Goal: Task Accomplishment & Management: Manage account settings

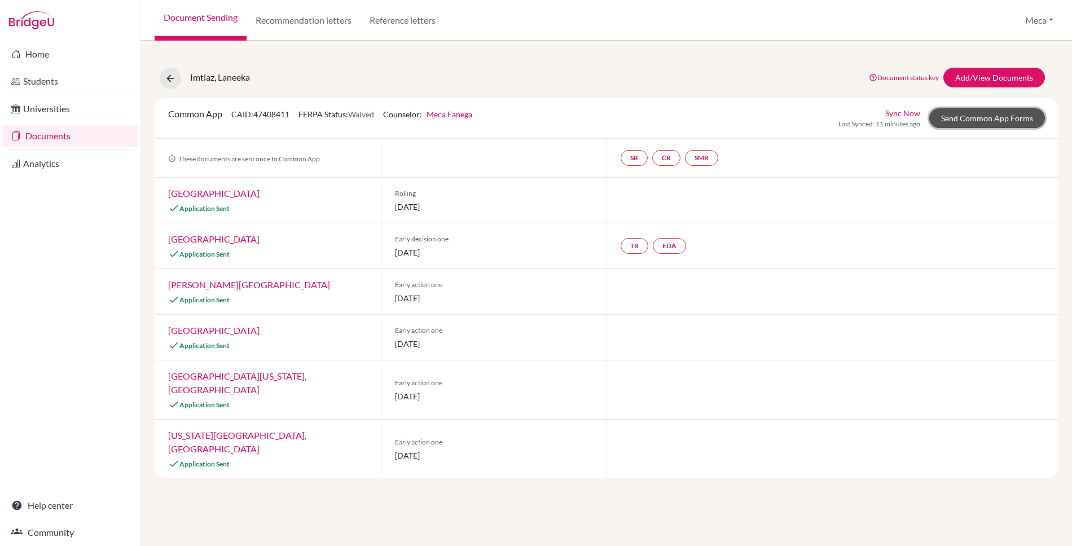
click at [985, 119] on link "Send Common App Forms" at bounding box center [987, 118] width 116 height 20
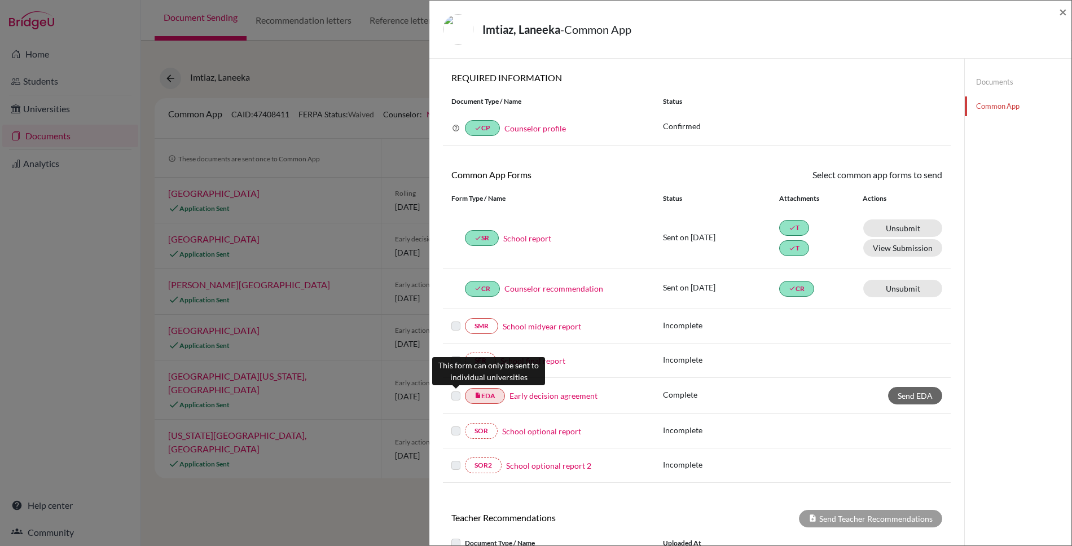
click at [455, 389] on label at bounding box center [455, 389] width 9 height 0
click at [922, 395] on span "Send EDA" at bounding box center [915, 396] width 35 height 10
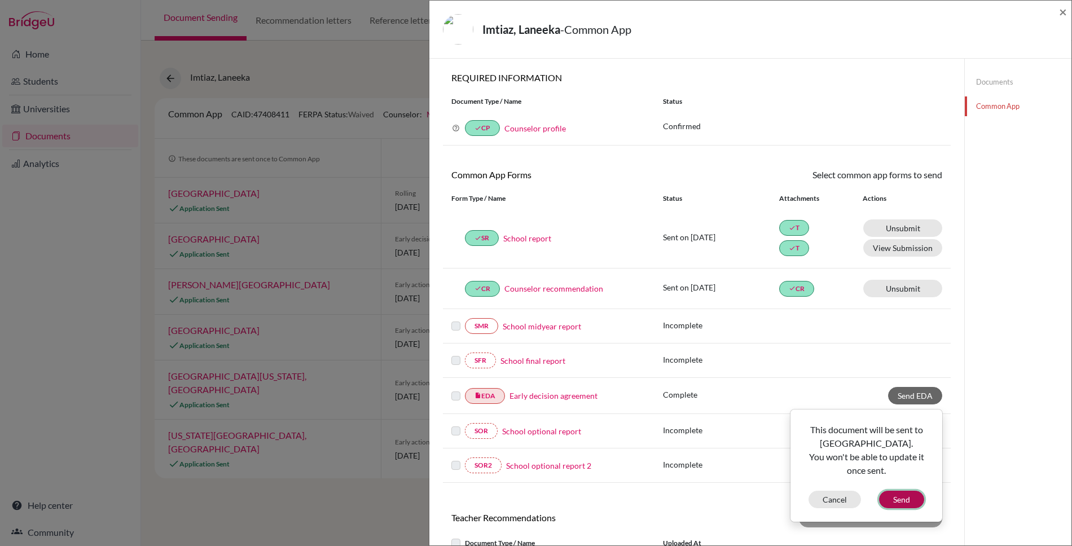
click at [901, 500] on button "Send" at bounding box center [901, 499] width 45 height 17
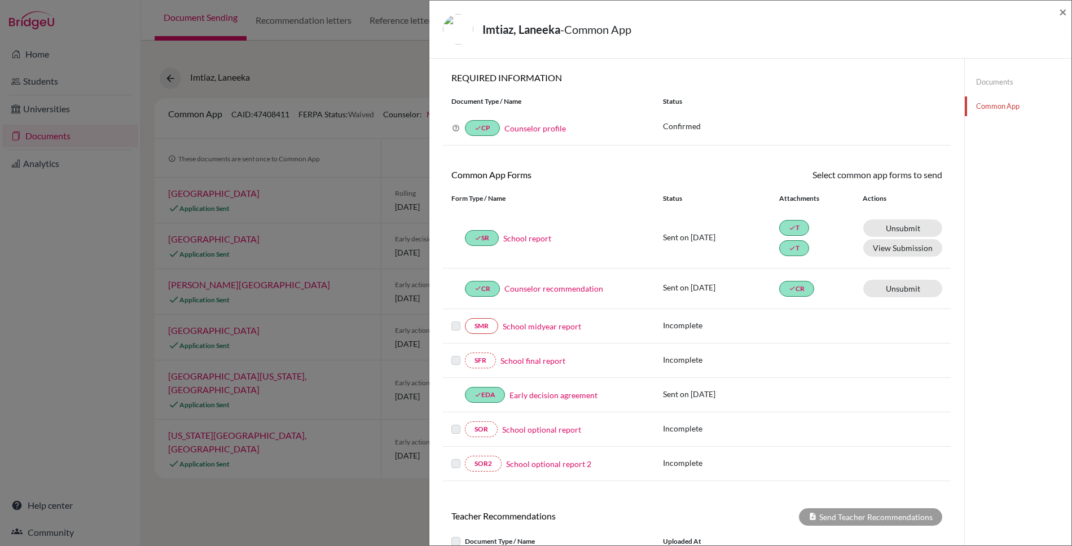
scroll to position [232, 0]
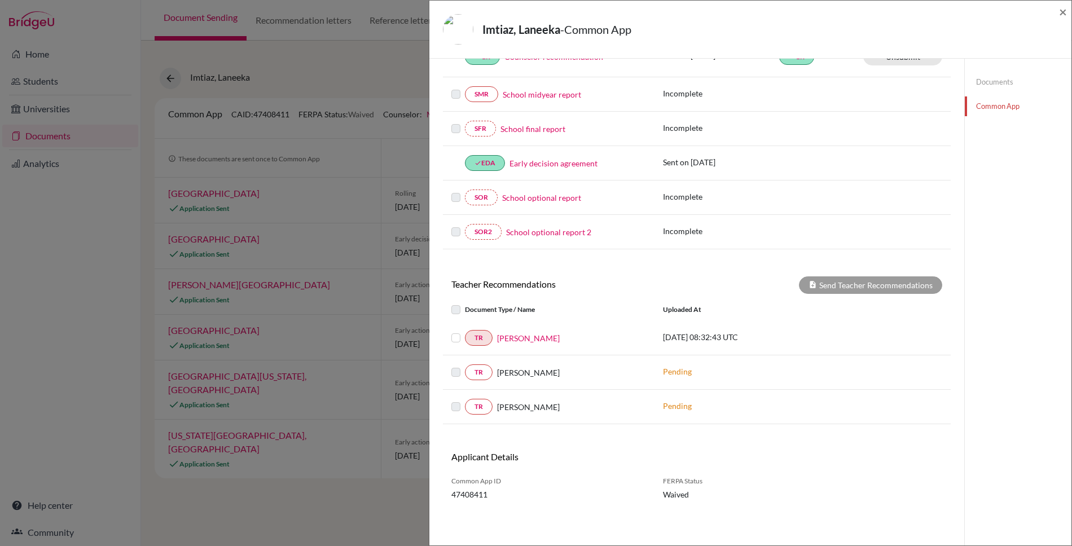
click at [465, 331] on label at bounding box center [465, 331] width 0 height 0
click at [0, 0] on input "checkbox" at bounding box center [0, 0] width 0 height 0
drag, startPoint x: 452, startPoint y: 337, endPoint x: 476, endPoint y: 330, distance: 25.5
click at [465, 331] on label at bounding box center [465, 331] width 0 height 0
click at [0, 0] on input "checkbox" at bounding box center [0, 0] width 0 height 0
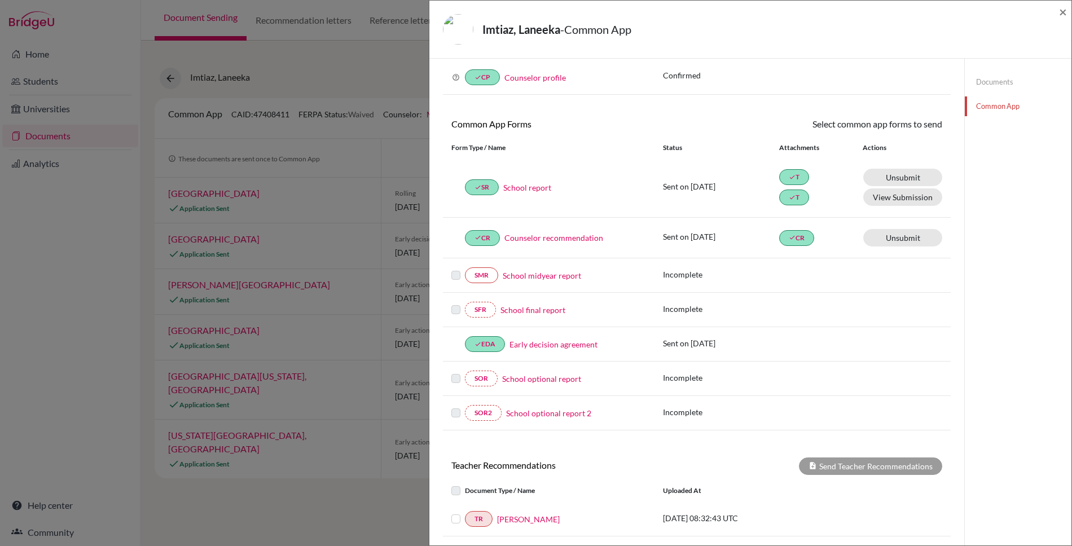
scroll to position [0, 0]
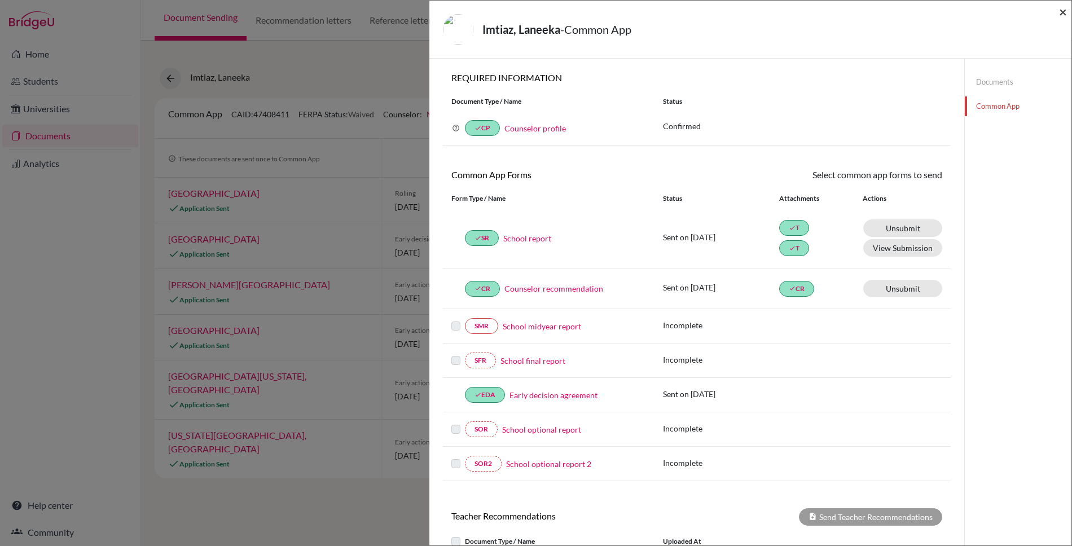
click at [1061, 12] on span "×" at bounding box center [1063, 11] width 8 height 16
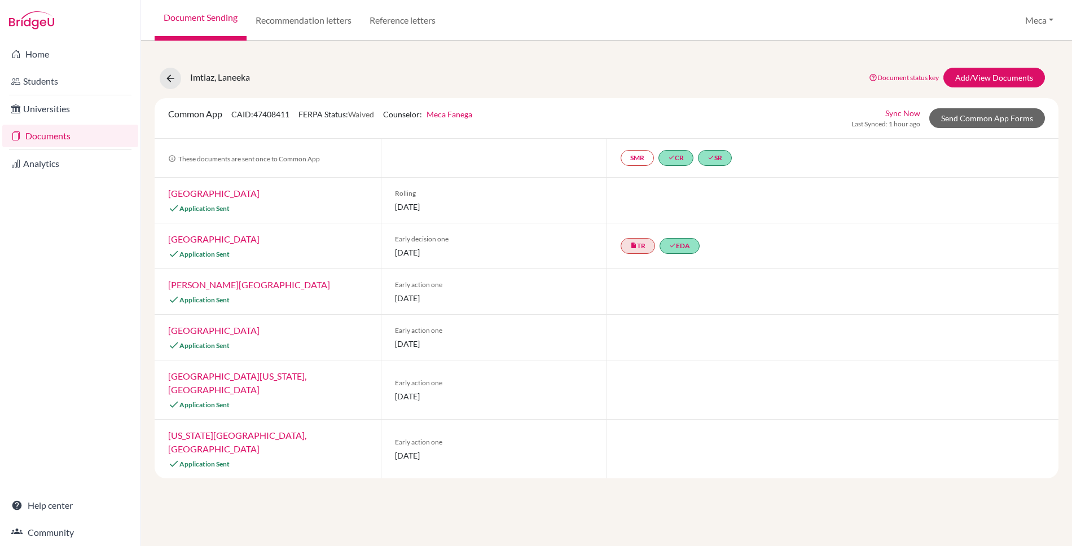
drag, startPoint x: 59, startPoint y: 134, endPoint x: 355, endPoint y: 113, distance: 296.9
click at [59, 134] on link "Documents" at bounding box center [70, 136] width 136 height 23
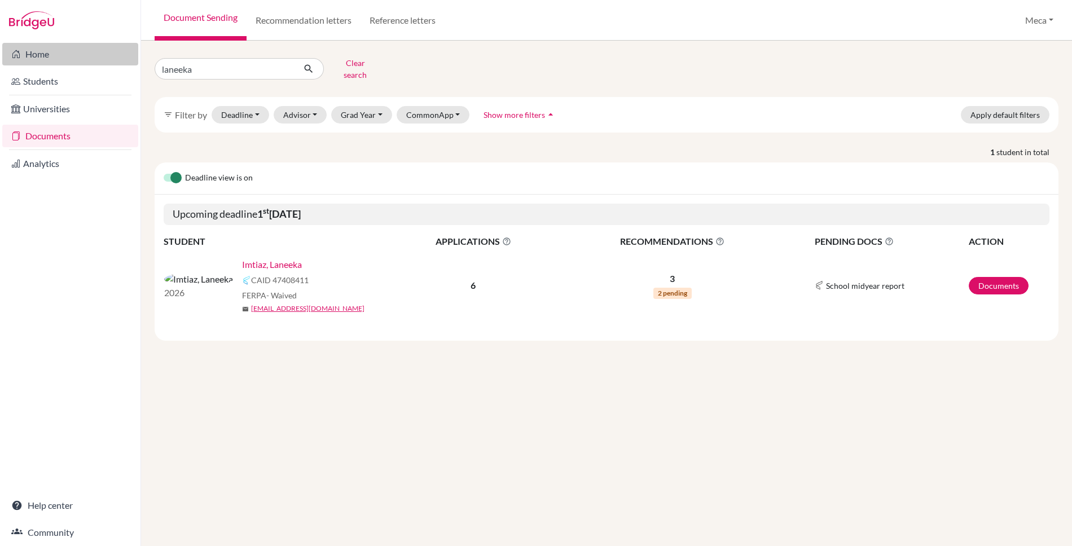
drag, startPoint x: 208, startPoint y: 65, endPoint x: 82, endPoint y: 56, distance: 126.1
click at [82, 56] on div "Home Students Universities Documents Analytics Help center Community Document S…" at bounding box center [536, 273] width 1072 height 546
type input "leely"
click button "submit" at bounding box center [309, 68] width 30 height 21
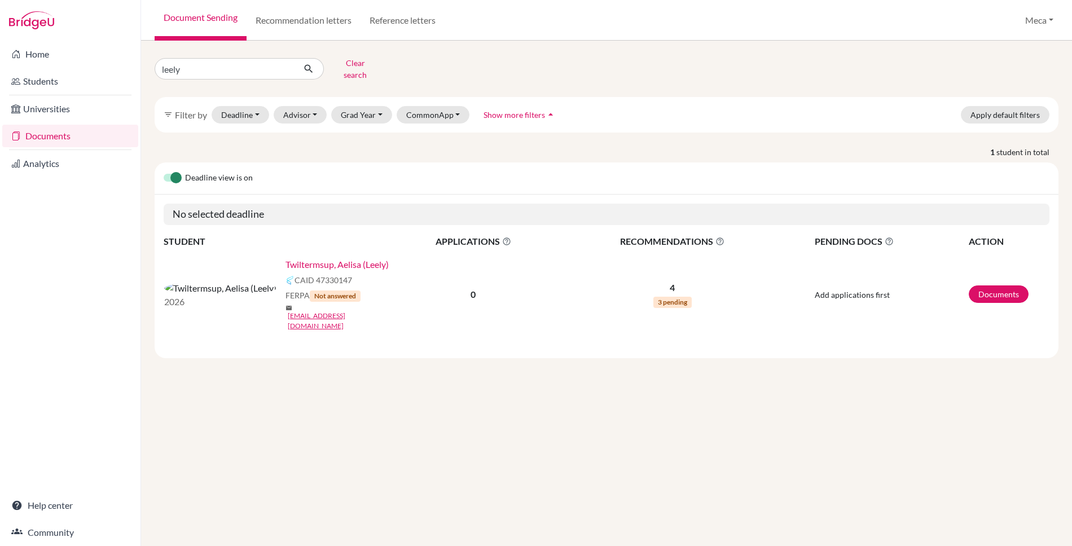
click at [285, 258] on link "Twiltermsup, Aelisa (Leely)" at bounding box center [336, 265] width 103 height 14
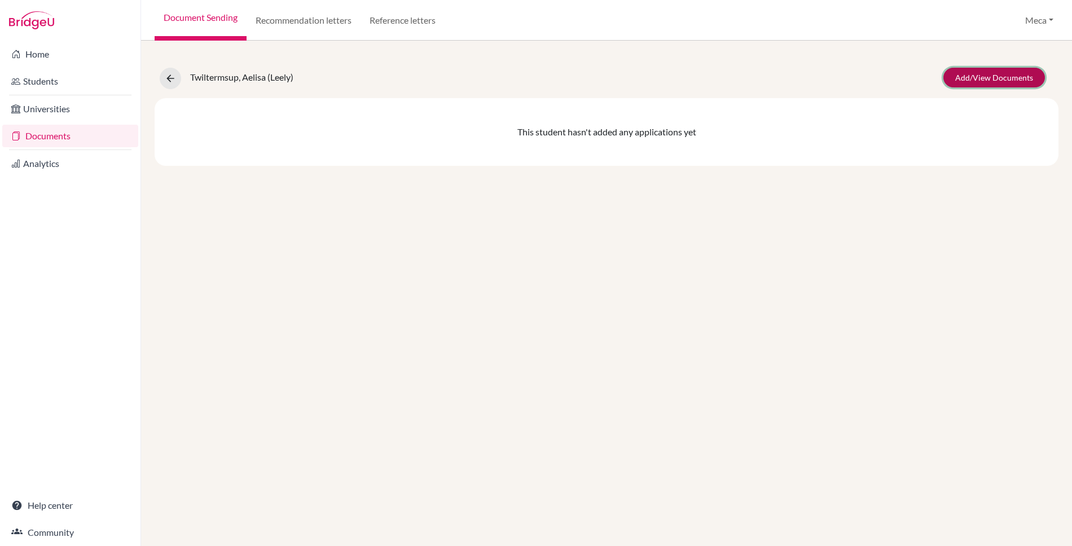
click at [1000, 79] on link "Add/View Documents" at bounding box center [994, 78] width 102 height 20
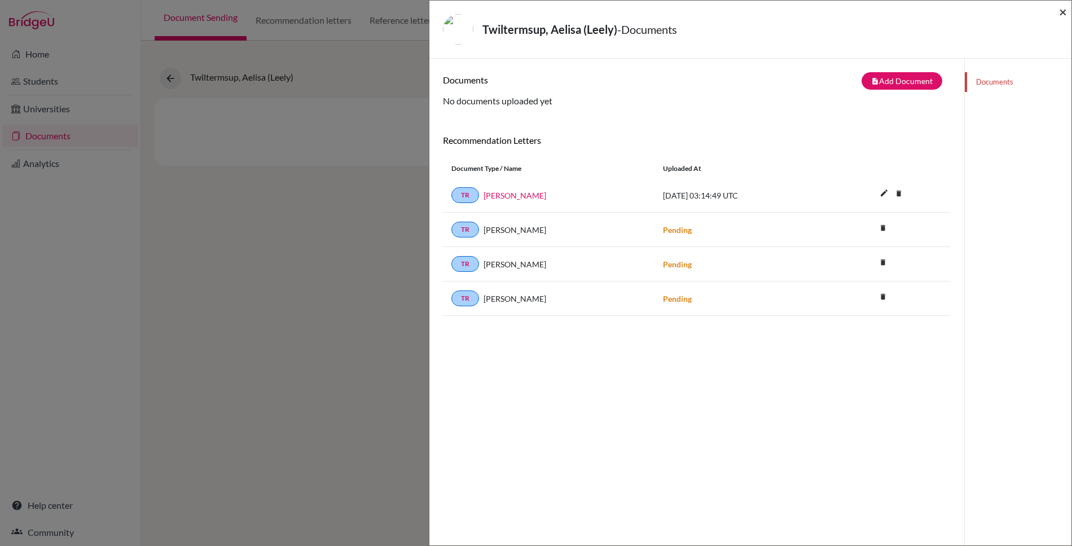
click at [1065, 12] on span "×" at bounding box center [1063, 11] width 8 height 16
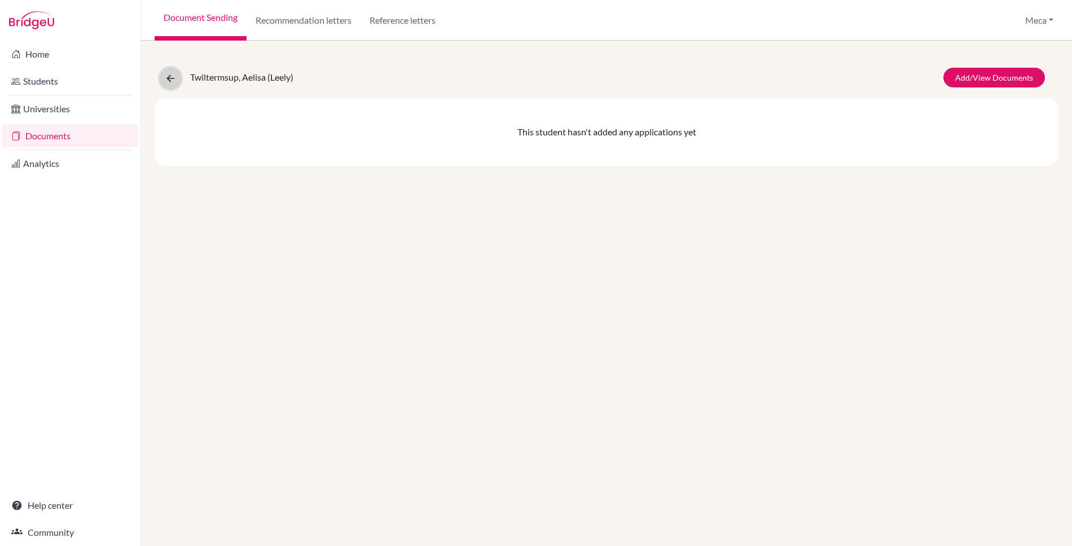
click at [165, 80] on icon at bounding box center [170, 78] width 11 height 11
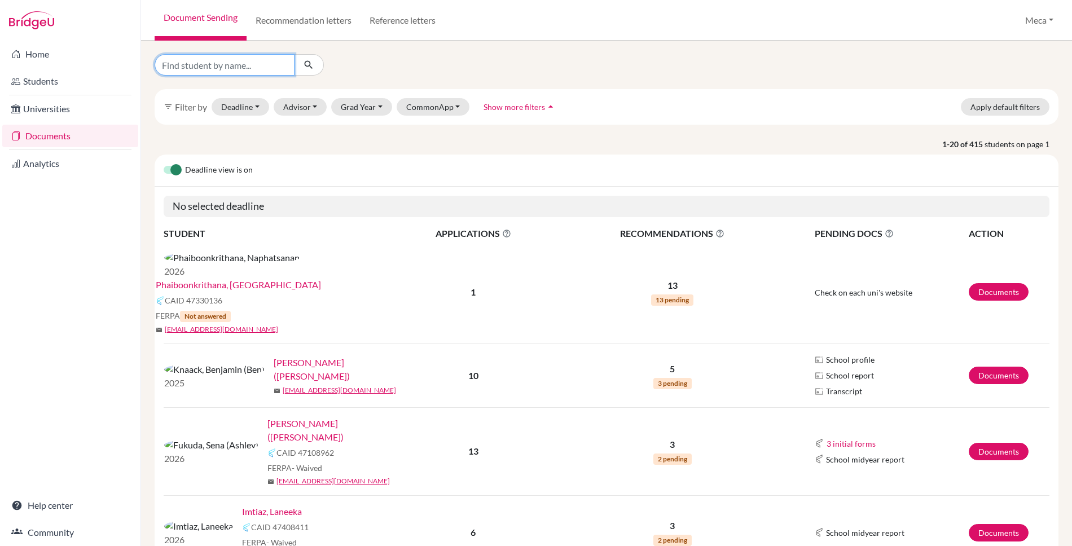
click at [267, 67] on input "Find student by name..." at bounding box center [225, 64] width 140 height 21
click at [395, 183] on div "Deadline view is on" at bounding box center [607, 171] width 904 height 32
drag, startPoint x: 201, startPoint y: 64, endPoint x: 94, endPoint y: 59, distance: 106.7
click at [96, 60] on div "Home Students Universities Documents Analytics Help center Community Document S…" at bounding box center [536, 273] width 1072 height 546
type input "mai"
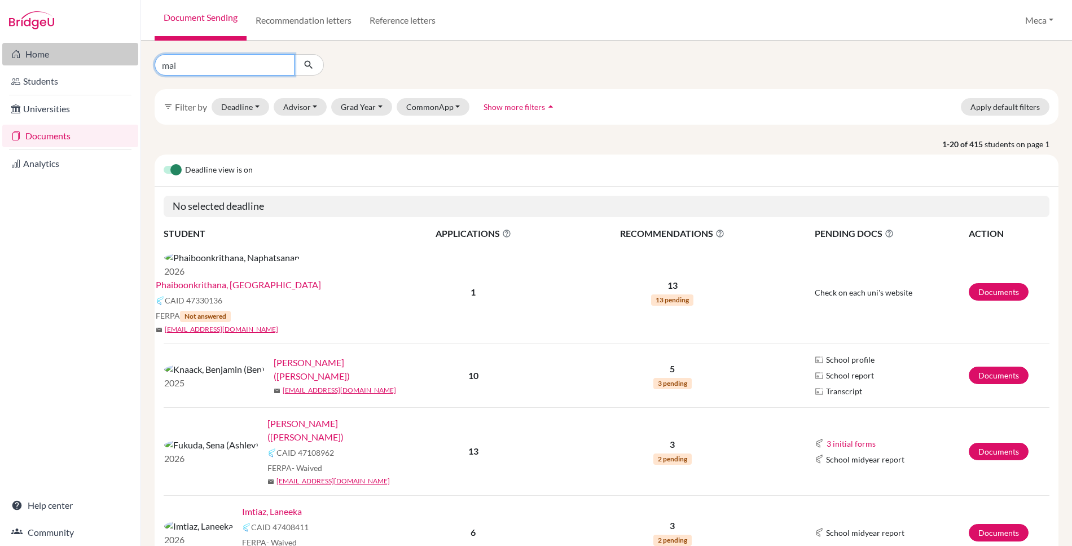
click button "submit" at bounding box center [309, 64] width 30 height 21
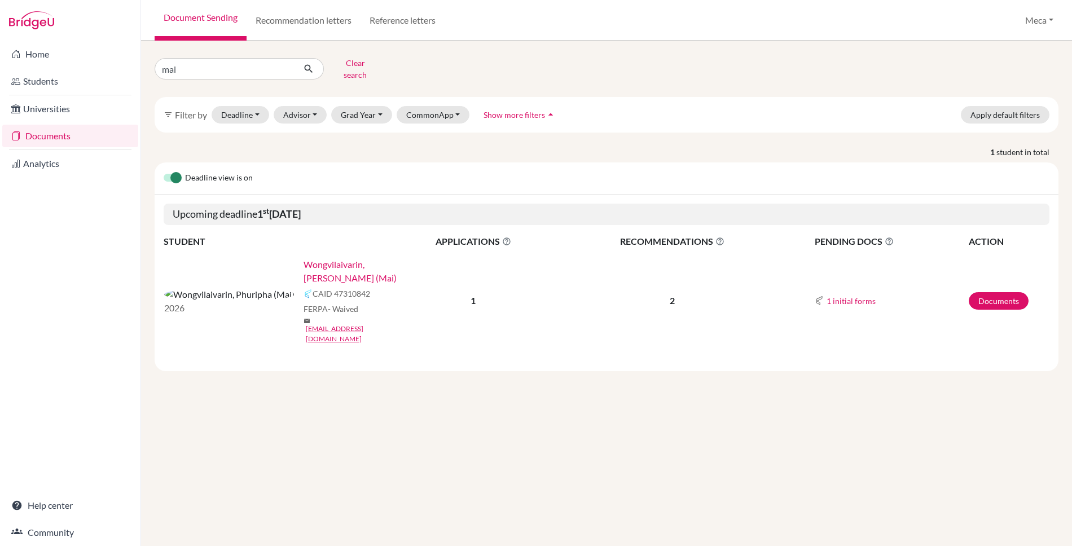
click at [304, 258] on link "Wongvilaivarin, [PERSON_NAME] (Mai)" at bounding box center [351, 271] width 94 height 27
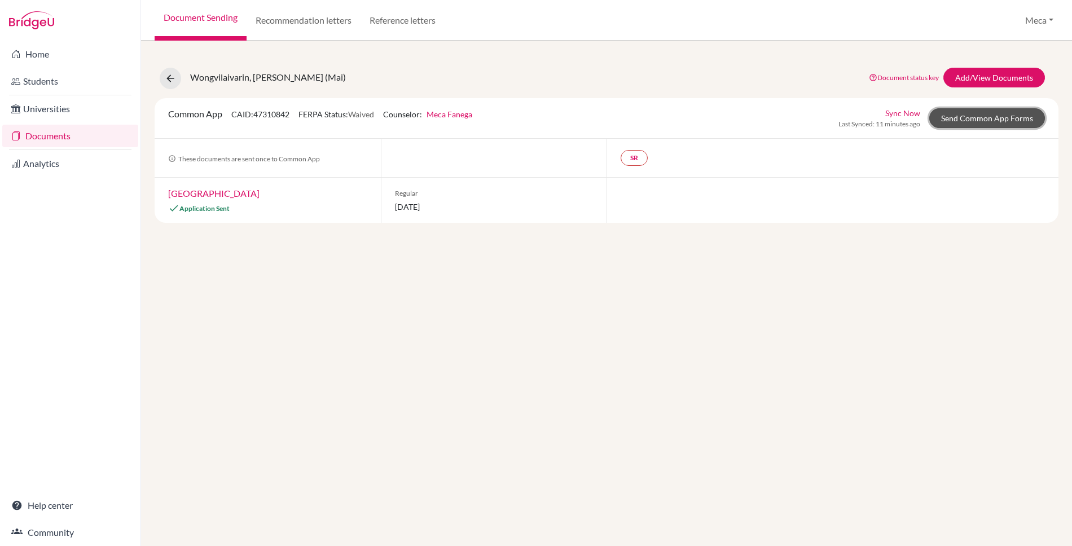
click at [956, 119] on link "Send Common App Forms" at bounding box center [987, 118] width 116 height 20
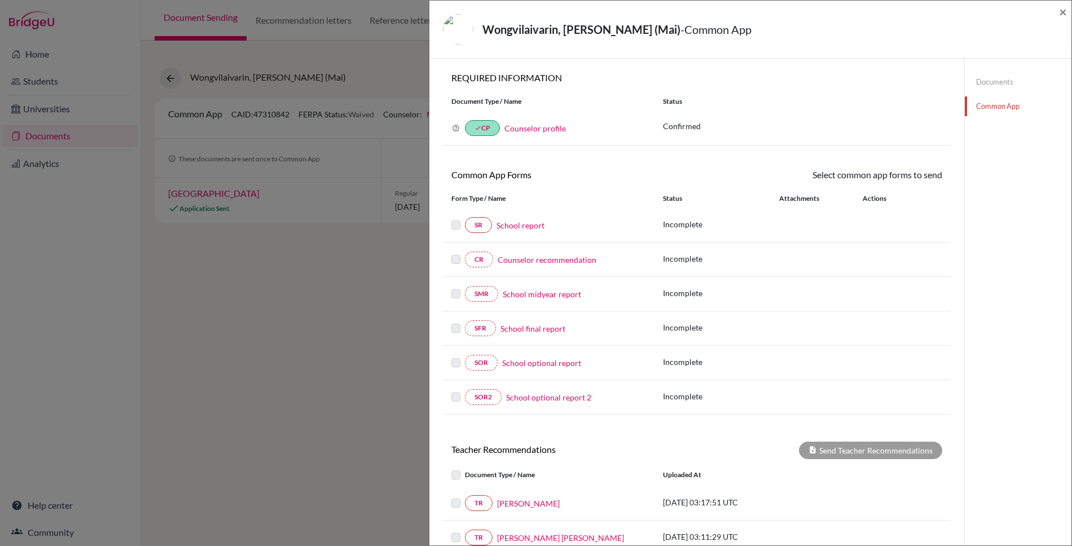
click at [523, 223] on link "School report" at bounding box center [521, 225] width 48 height 12
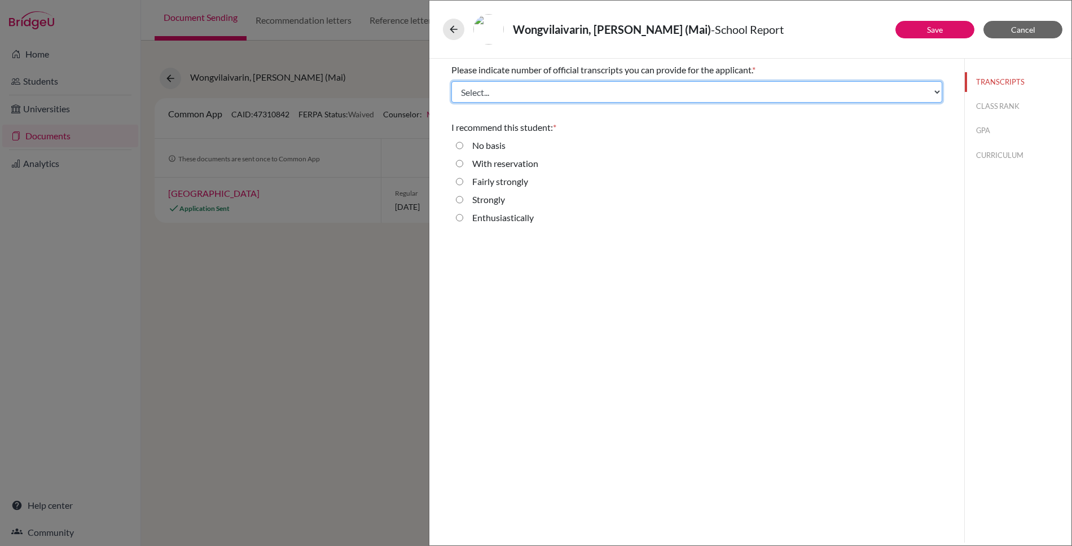
click at [622, 91] on select "Select... 1 2 3 4" at bounding box center [696, 91] width 491 height 21
click at [526, 93] on select "Select... 1 2 3 4" at bounding box center [696, 91] width 491 height 21
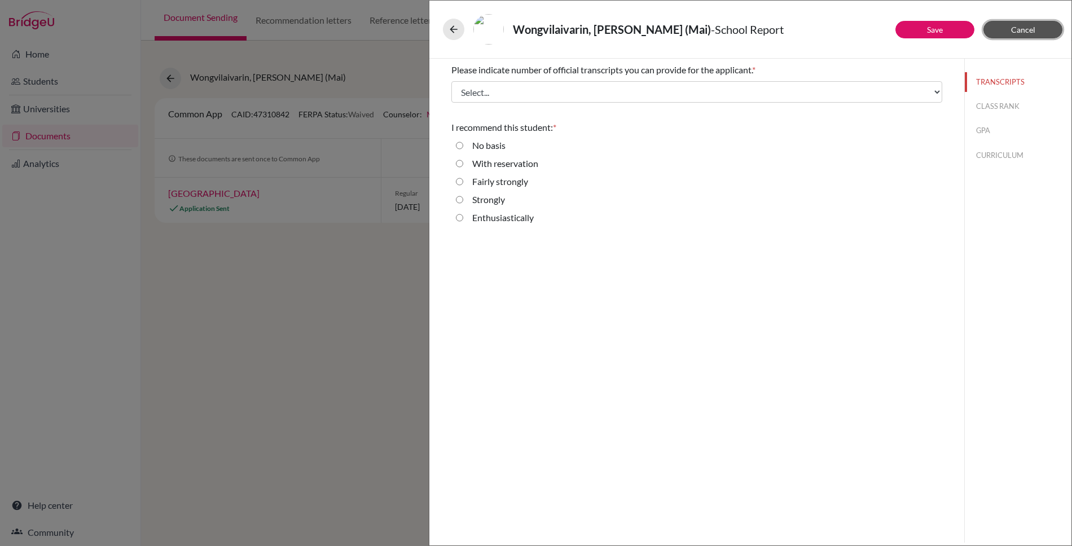
click at [1038, 28] on button "Cancel" at bounding box center [1022, 29] width 79 height 17
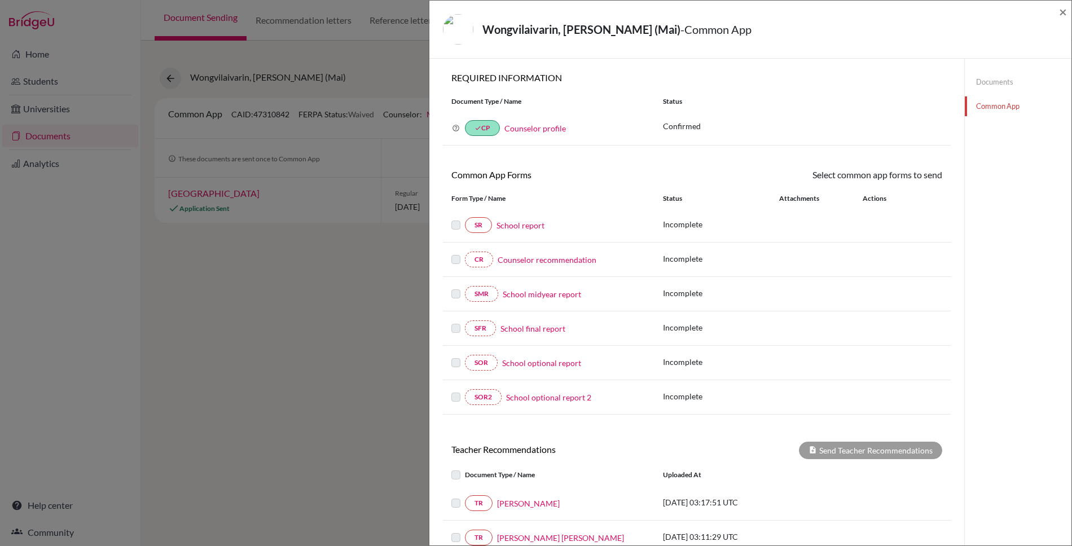
click at [995, 82] on link "Documents" at bounding box center [1018, 82] width 107 height 20
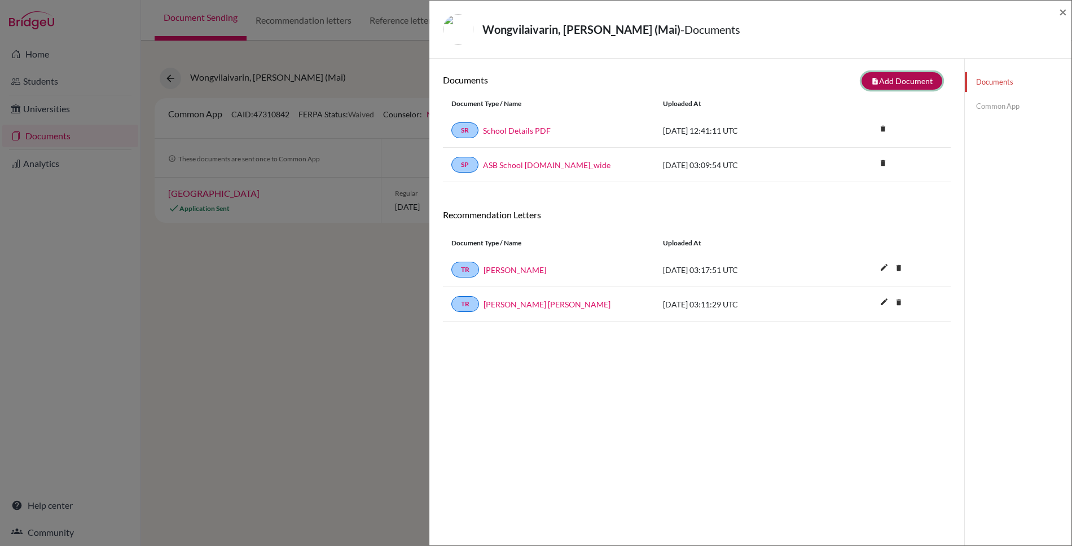
click at [912, 77] on button "note_add Add Document" at bounding box center [902, 80] width 81 height 17
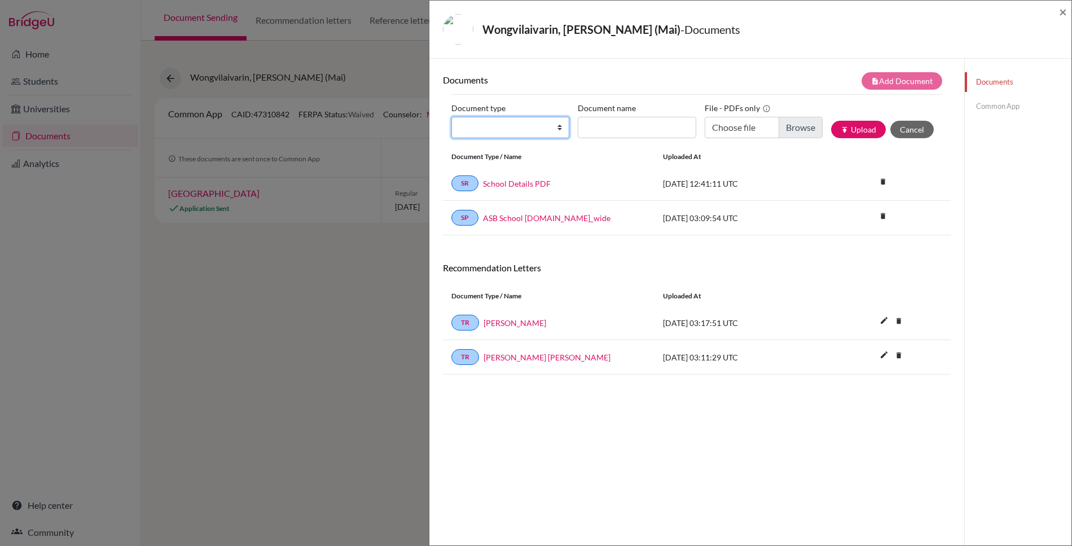
click at [556, 127] on select "Change explanation for Common App reports Counselor recommendation Internationa…" at bounding box center [510, 127] width 118 height 21
select select "2"
click at [451, 117] on select "Change explanation for Common App reports Counselor recommendation Internationa…" at bounding box center [510, 127] width 118 height 21
click at [626, 130] on input "Document name" at bounding box center [637, 127] width 118 height 21
type input "Initial Transcript"
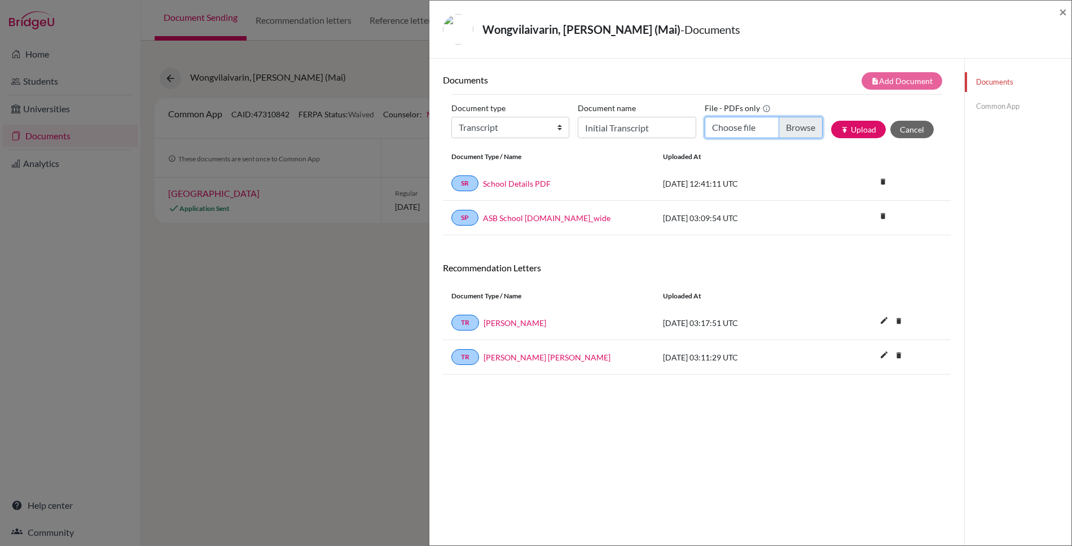
click at [801, 125] on input "Choose file" at bounding box center [764, 127] width 118 height 21
type input "C:\fakepath\Phuripha Wongvilaivarin-IT.pdf"
click at [854, 131] on button "publish Upload" at bounding box center [858, 129] width 55 height 17
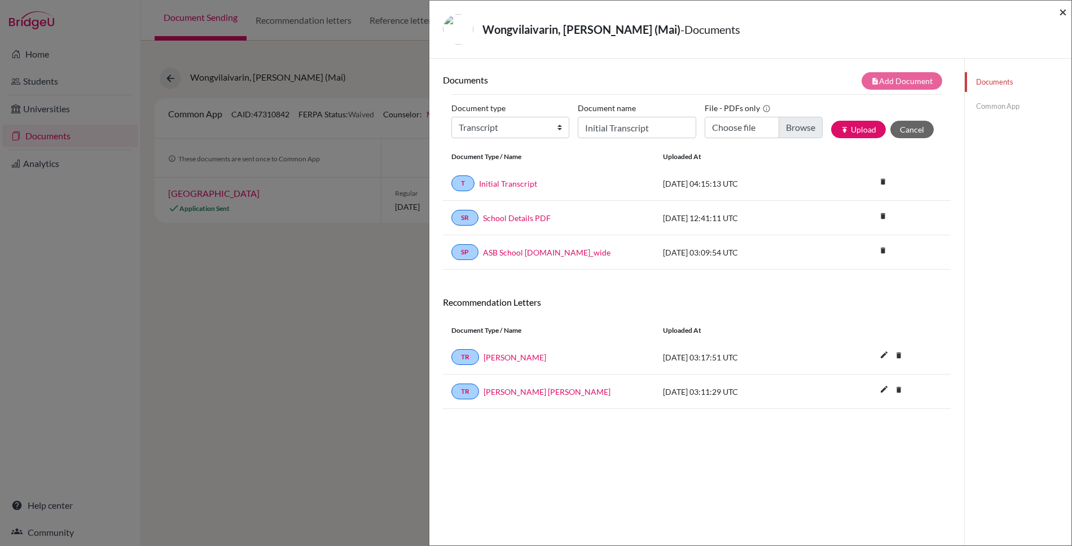
click at [1064, 11] on span "×" at bounding box center [1063, 11] width 8 height 16
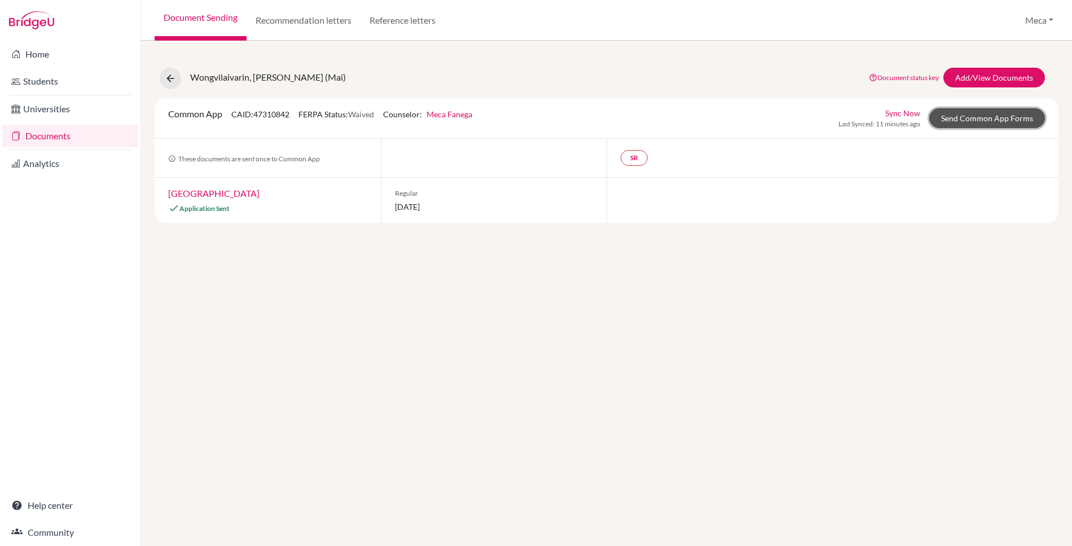
click at [959, 118] on link "Send Common App Forms" at bounding box center [987, 118] width 116 height 20
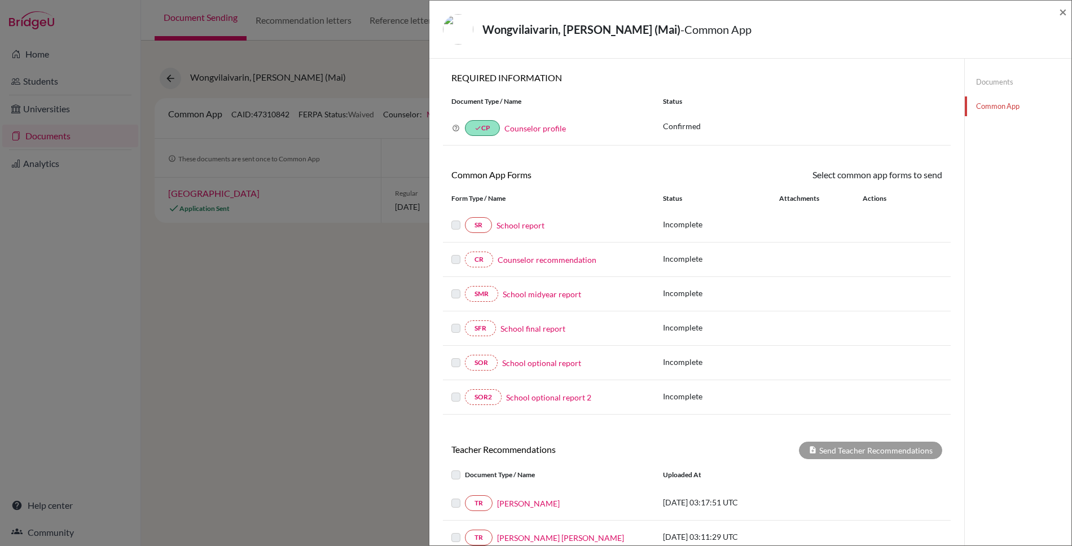
click at [526, 225] on link "School report" at bounding box center [521, 225] width 48 height 12
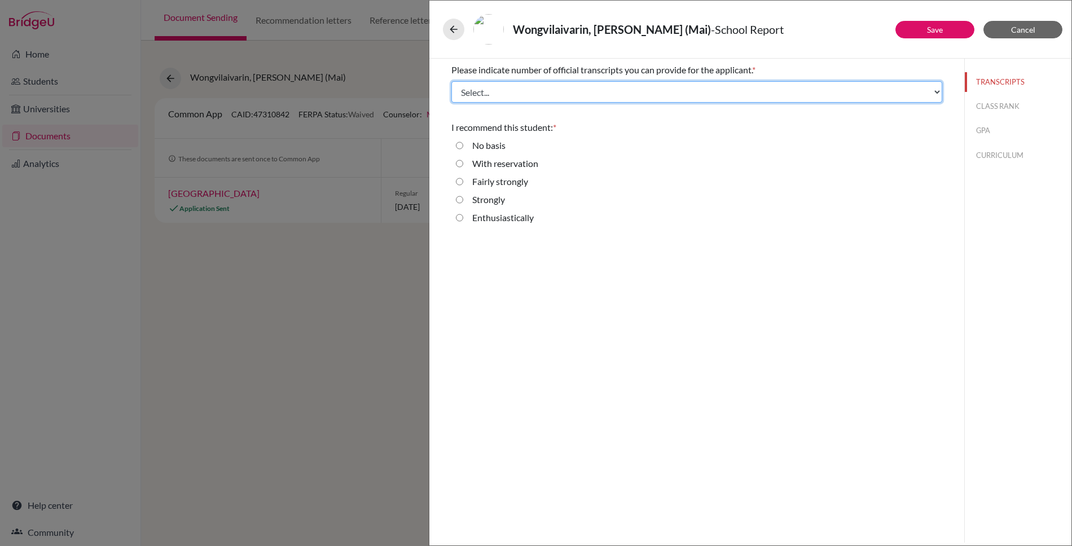
click at [744, 87] on select "Select... 1 2 3 4" at bounding box center [696, 91] width 491 height 21
select select "1"
click at [451, 81] on select "Select... 1 2 3 4" at bounding box center [696, 91] width 491 height 21
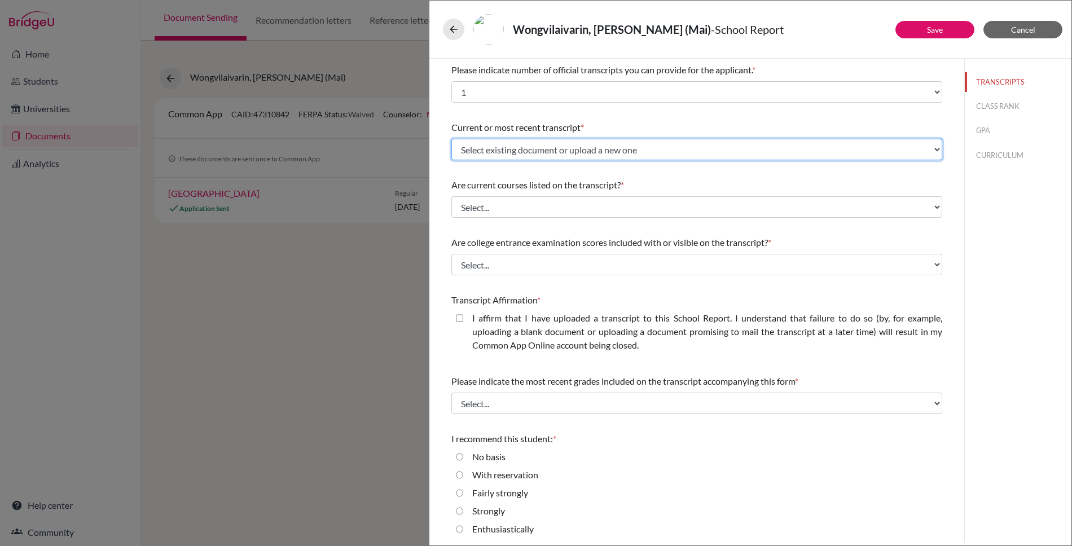
click at [886, 148] on select "Select existing document or upload a new one Initial Transcript Upload New File" at bounding box center [696, 149] width 491 height 21
select select "664738"
click at [451, 139] on select "Select existing document or upload a new one Initial Transcript Upload New File" at bounding box center [696, 149] width 491 height 21
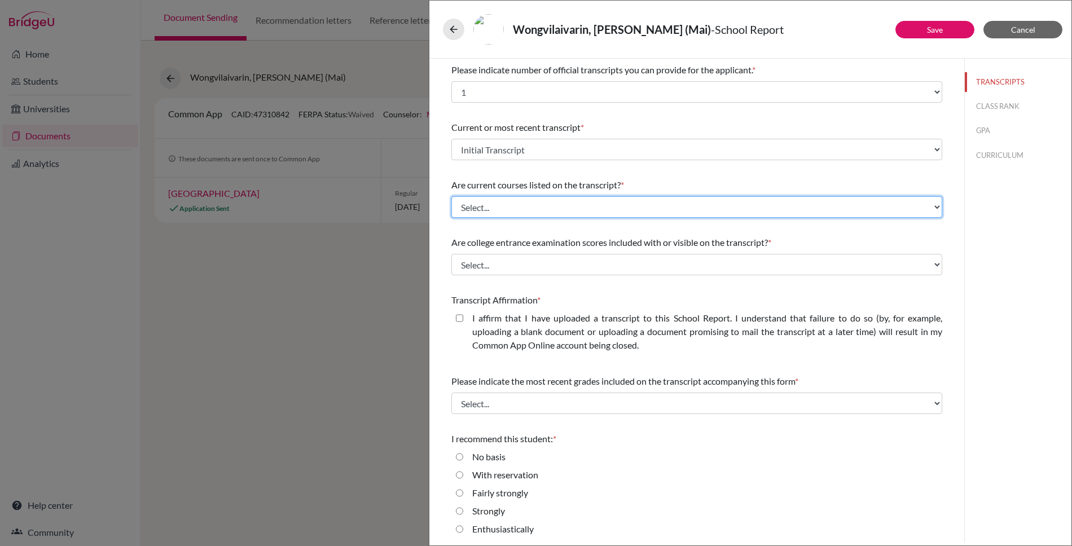
click at [816, 201] on select "Select... Yes No" at bounding box center [696, 206] width 491 height 21
select select "0"
click at [451, 196] on select "Select... Yes No" at bounding box center [696, 206] width 491 height 21
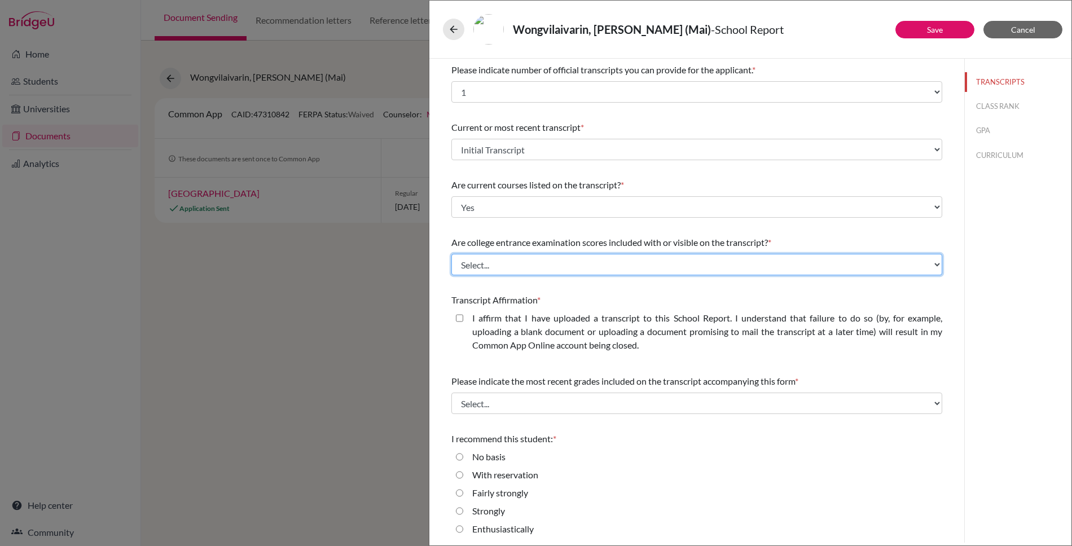
click at [789, 258] on select "Select... Yes No" at bounding box center [696, 264] width 491 height 21
select select "1"
click at [451, 254] on select "Select... Yes No" at bounding box center [696, 264] width 491 height 21
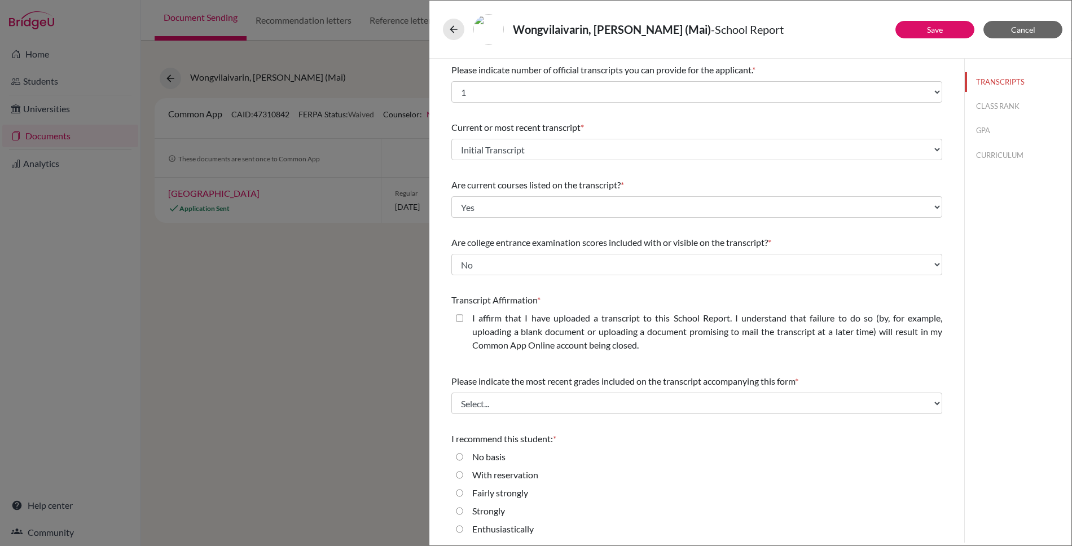
click at [461, 315] on closed\ "I affirm that I have uploaded a transcript to this School Report. I understand …" at bounding box center [459, 318] width 7 height 14
checkbox closed\ "true"
click at [691, 397] on select "Select... Final junior year grades 1st Quarter senior year grades 2nd Quarter/1…" at bounding box center [696, 400] width 491 height 21
select select "0"
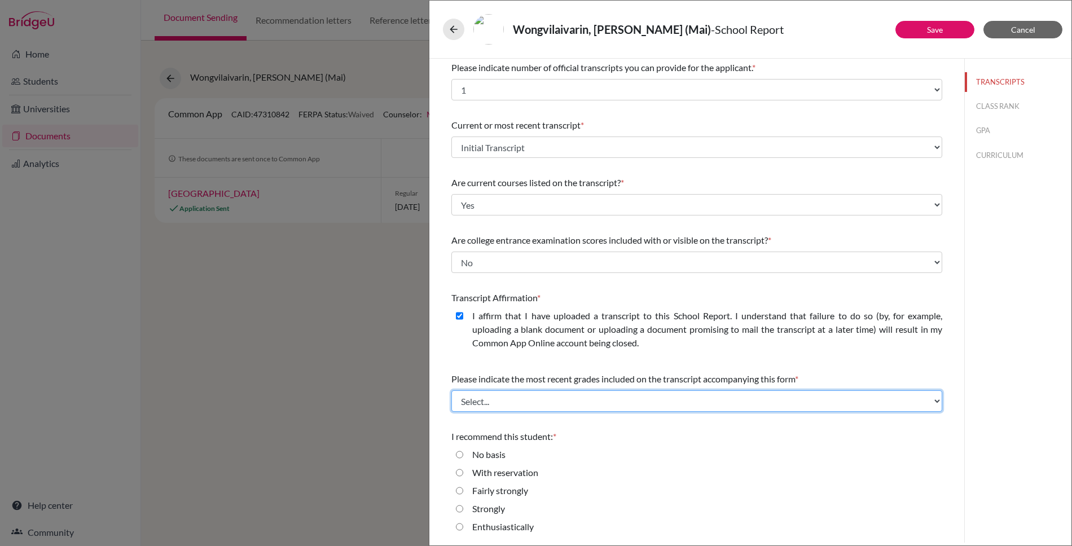
click at [451, 390] on select "Select... Final junior year grades 1st Quarter senior year grades 2nd Quarter/1…" at bounding box center [696, 400] width 491 height 21
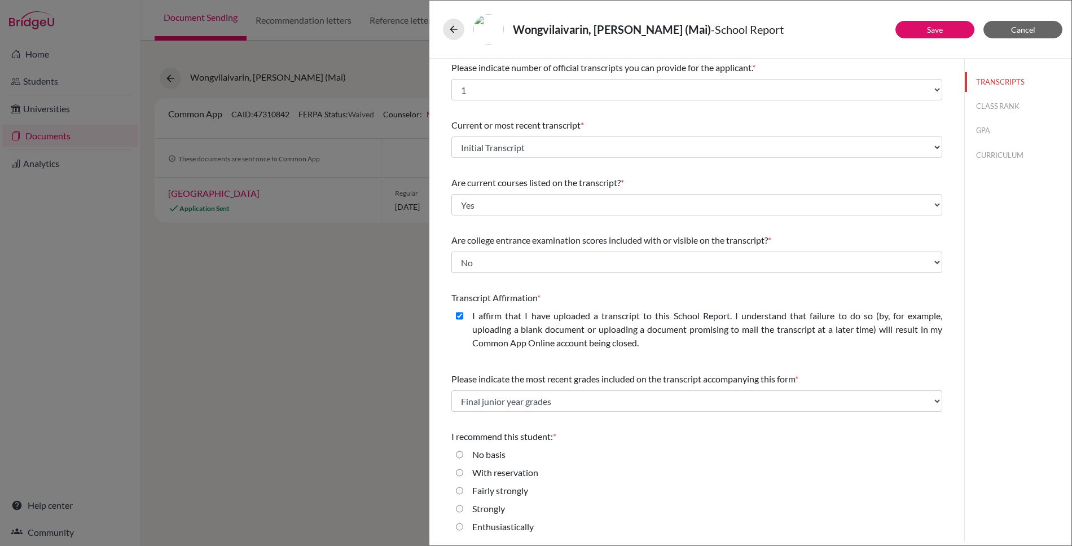
click at [458, 527] on input "Enthusiastically" at bounding box center [459, 527] width 7 height 14
radio input "true"
click at [939, 29] on link "Save" at bounding box center [935, 30] width 16 height 10
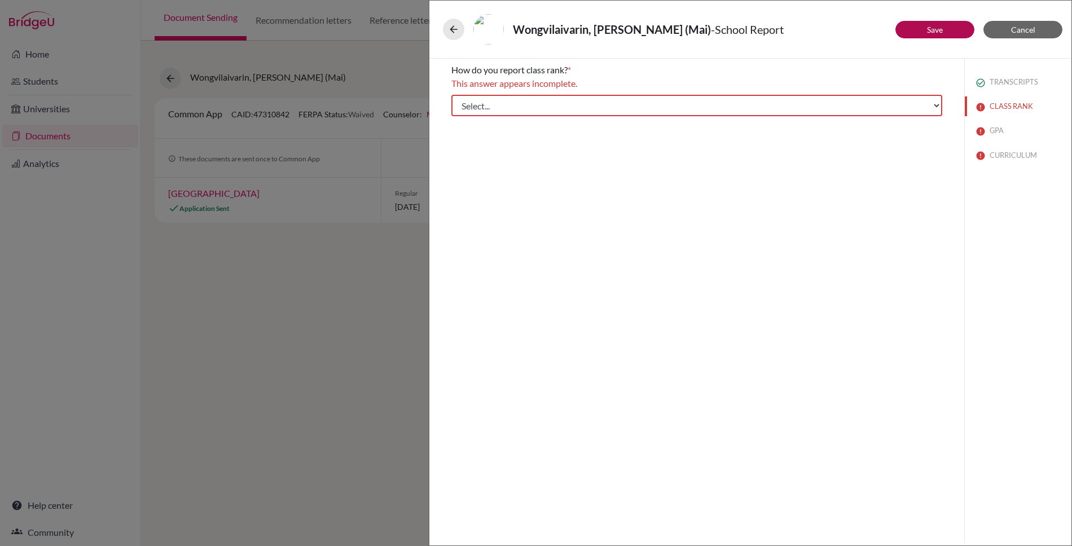
scroll to position [0, 0]
click at [883, 102] on select "Select... Exact Decile Quintile Quartile None" at bounding box center [696, 105] width 491 height 21
select select "5"
click at [451, 95] on select "Select... Exact Decile Quintile Quartile None" at bounding box center [696, 105] width 491 height 21
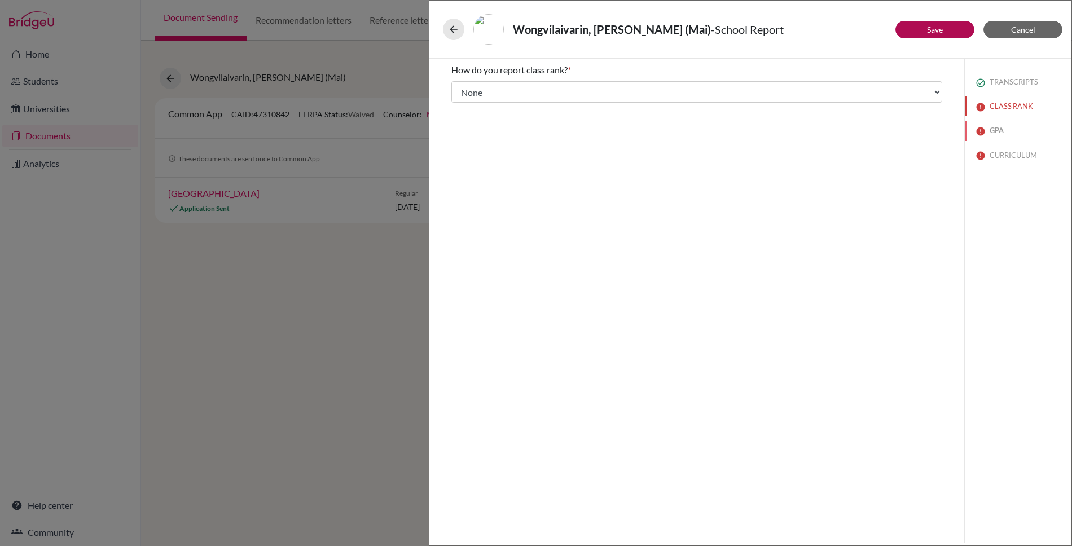
click at [984, 129] on img at bounding box center [980, 131] width 9 height 9
click at [459, 102] on input "Yes" at bounding box center [459, 102] width 7 height 14
radio input "true"
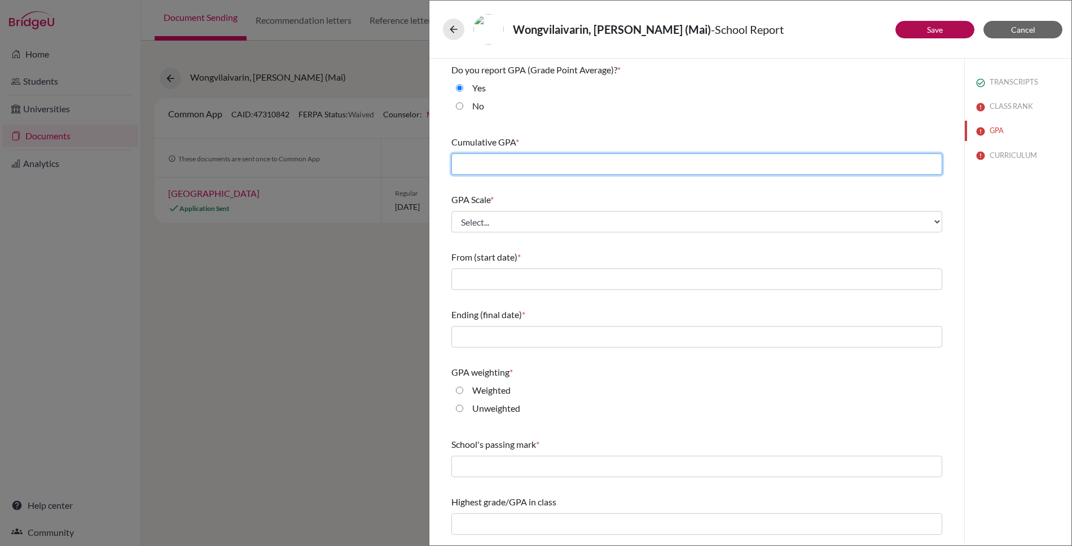
click at [500, 163] on input "text" at bounding box center [696, 163] width 491 height 21
type input "3.83"
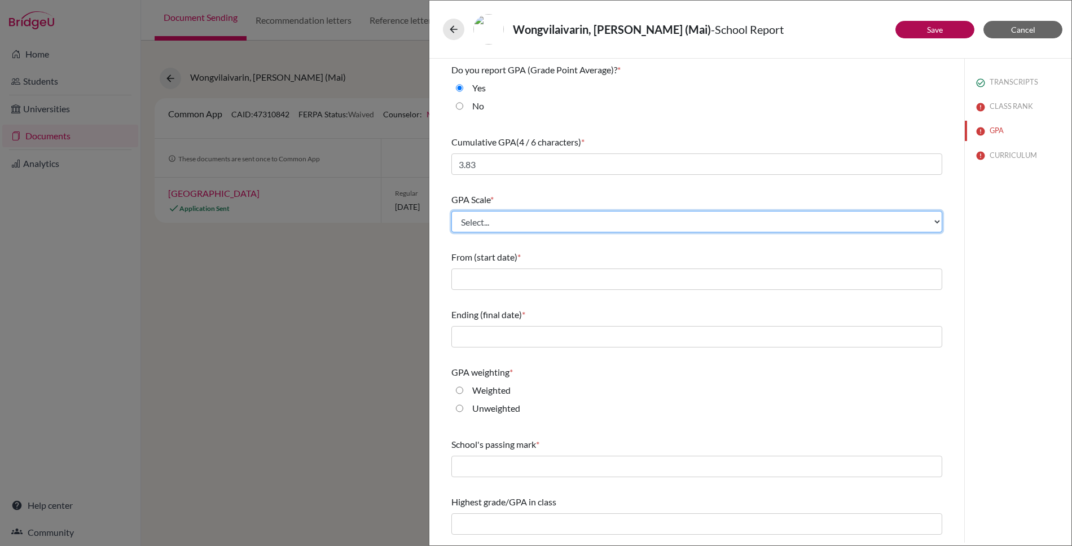
click at [502, 218] on select "Select... 4 5 6 7 8 9 10 11 12 13 14 15 16 17 18 19 20 100" at bounding box center [696, 221] width 491 height 21
select select "4"
click at [451, 211] on select "Select... 4 5 6 7 8 9 10 11 12 13 14 15 16 17 18 19 20 100" at bounding box center [696, 221] width 491 height 21
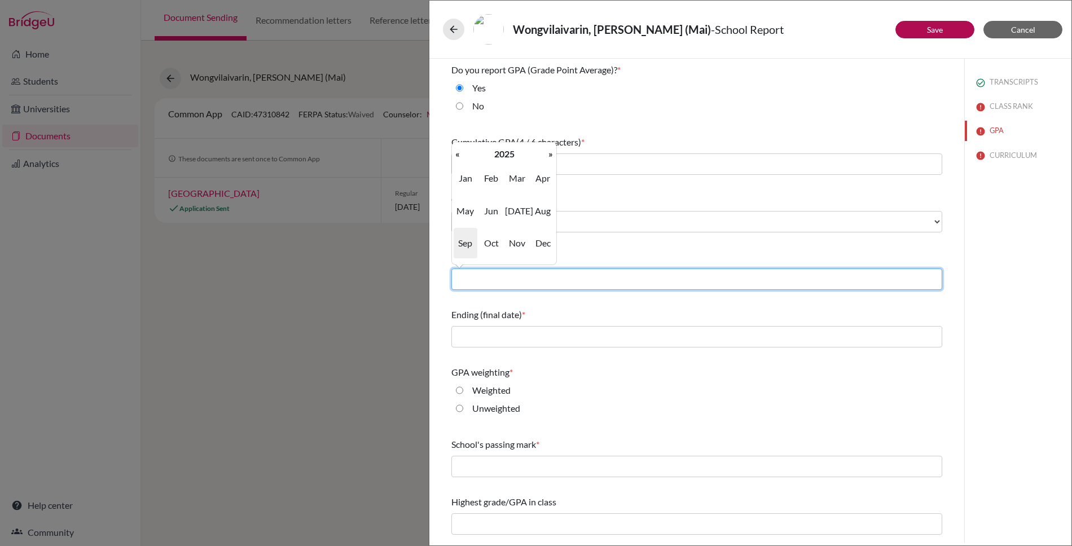
click at [508, 277] on input "text" at bounding box center [696, 279] width 491 height 21
type input "08/2022"
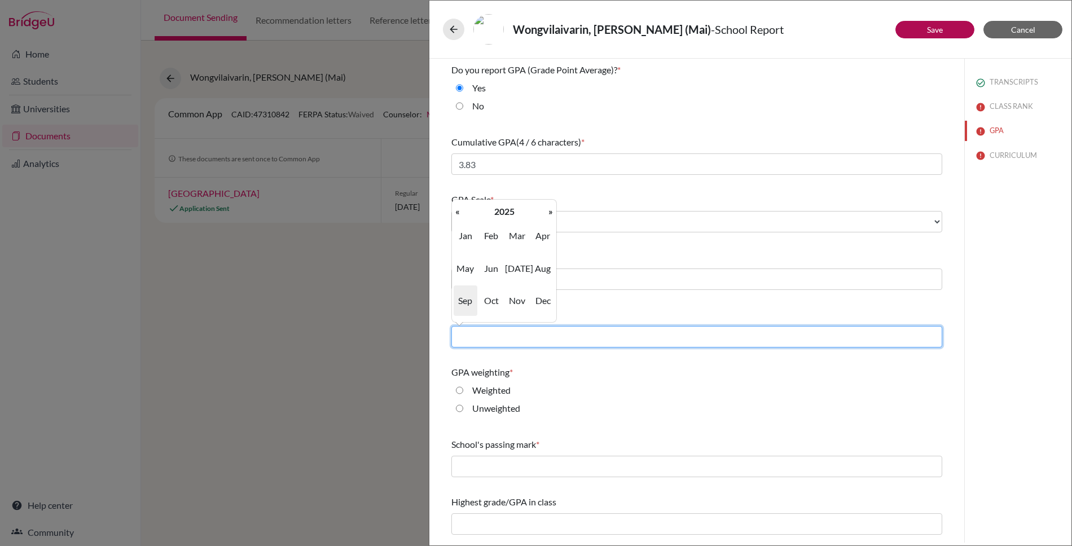
click at [535, 337] on input "text" at bounding box center [696, 336] width 491 height 21
type input "05/2025"
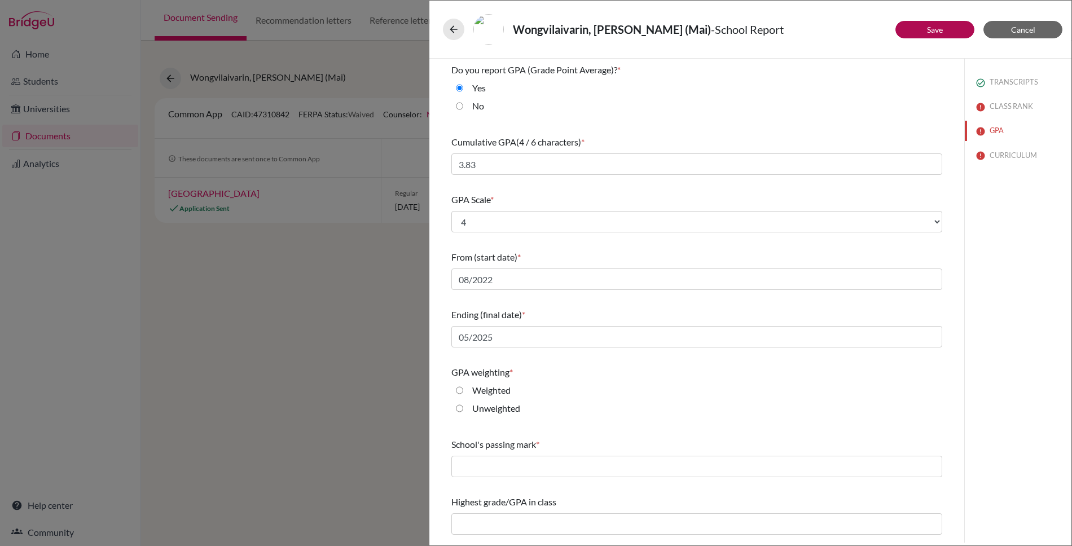
click at [557, 378] on div "GPA weighting *" at bounding box center [696, 373] width 491 height 14
click at [460, 392] on input "Weighted" at bounding box center [459, 391] width 7 height 14
radio input "true"
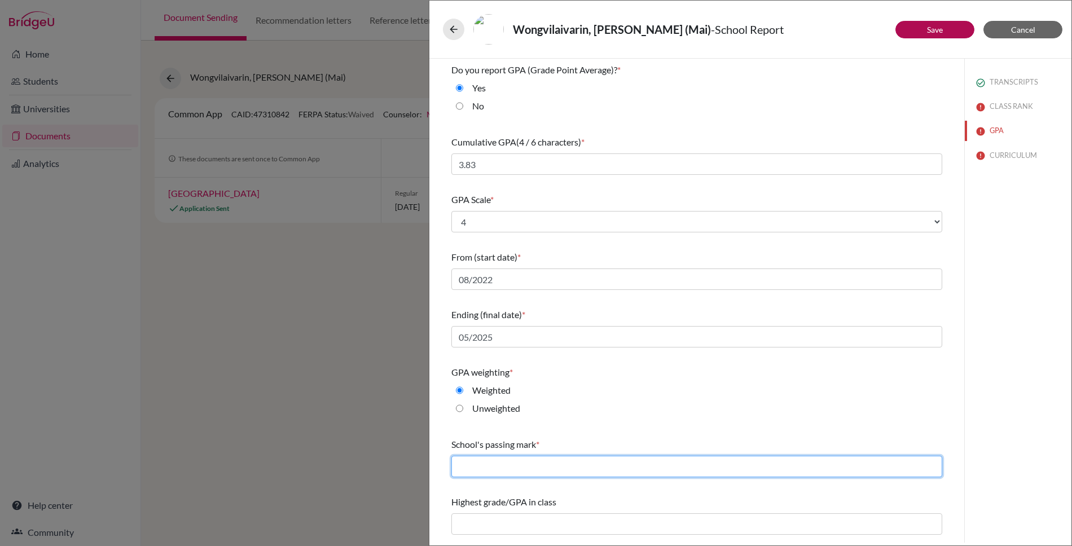
click at [540, 467] on input "text" at bounding box center [696, 466] width 491 height 21
type input "2"
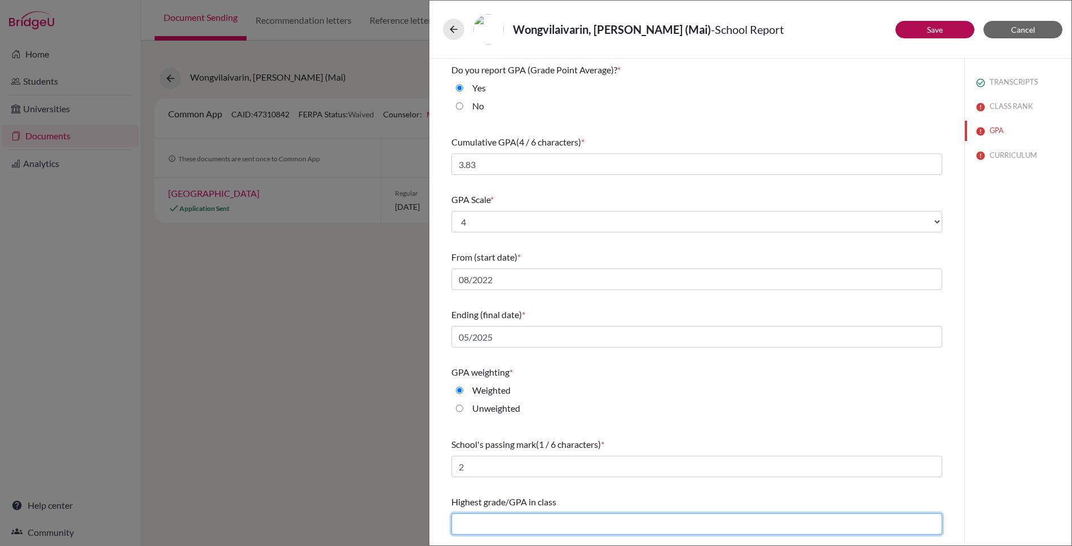
click at [546, 519] on input "text" at bounding box center [696, 523] width 491 height 21
type input "4.37"
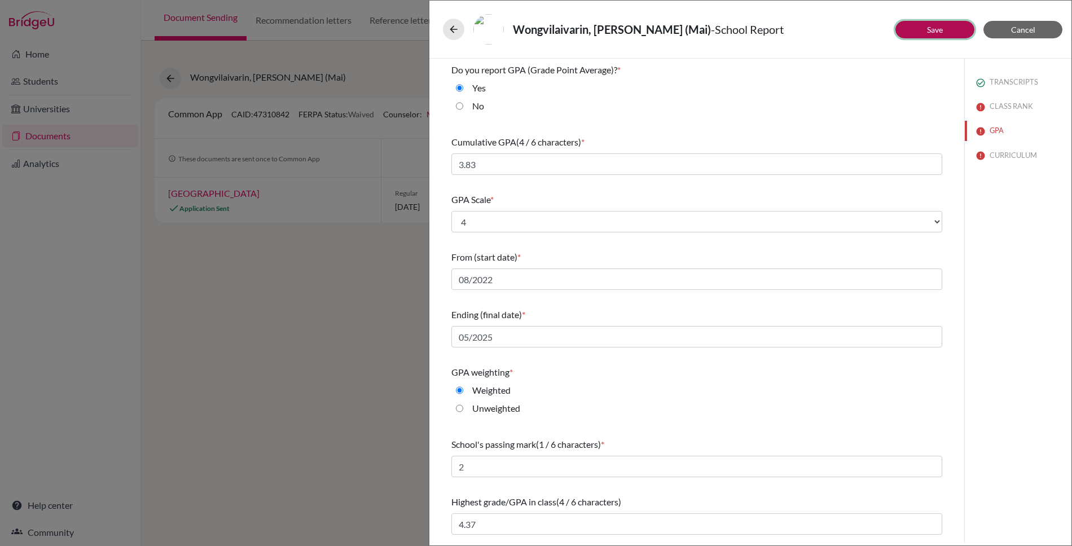
click at [930, 29] on link "Save" at bounding box center [935, 30] width 16 height 10
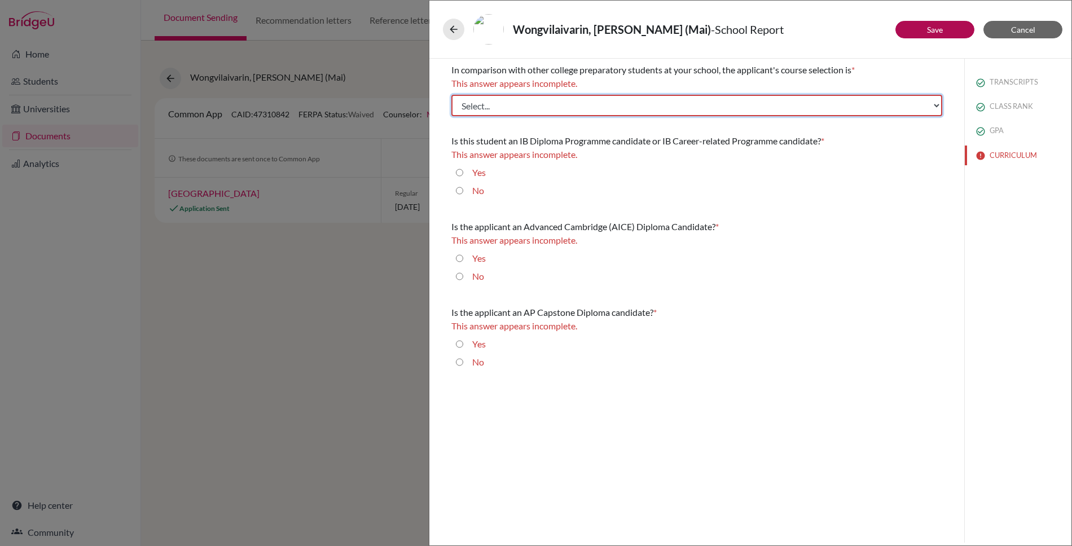
click at [733, 106] on select "Select... Less than demanding Average Demanding Very demanding Most demanding P…" at bounding box center [696, 105] width 491 height 21
select select "3"
click at [451, 95] on select "Select... Less than demanding Average Demanding Very demanding Most demanding P…" at bounding box center [696, 105] width 491 height 21
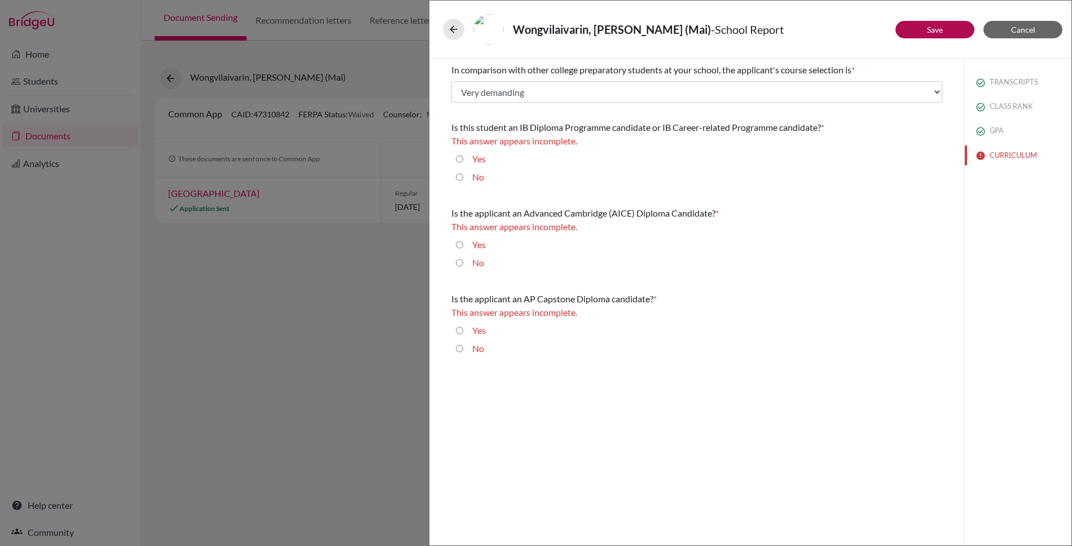
click at [459, 175] on input "No" at bounding box center [459, 177] width 7 height 14
radio input "true"
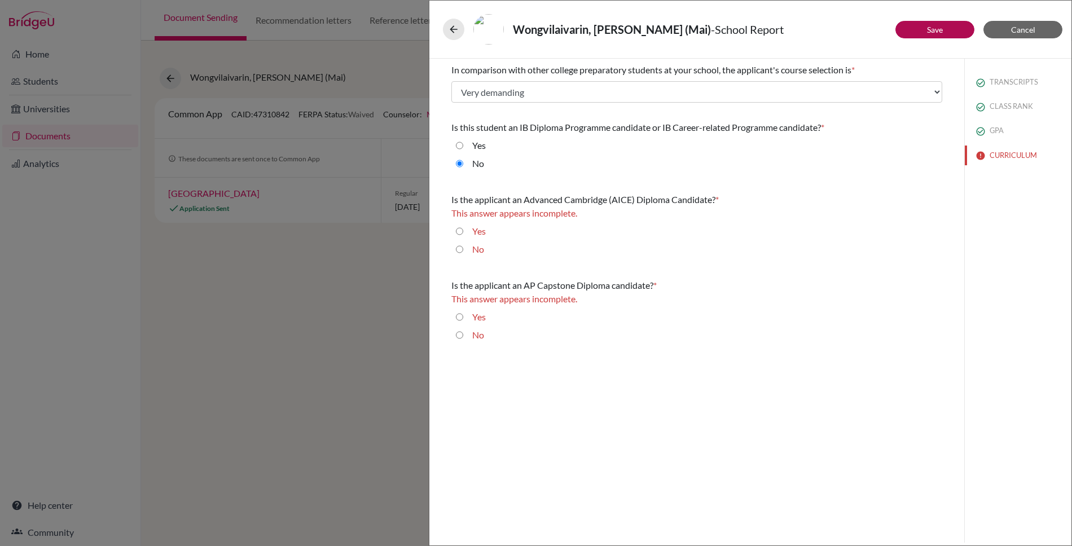
click at [459, 248] on input "No" at bounding box center [459, 250] width 7 height 14
radio input "true"
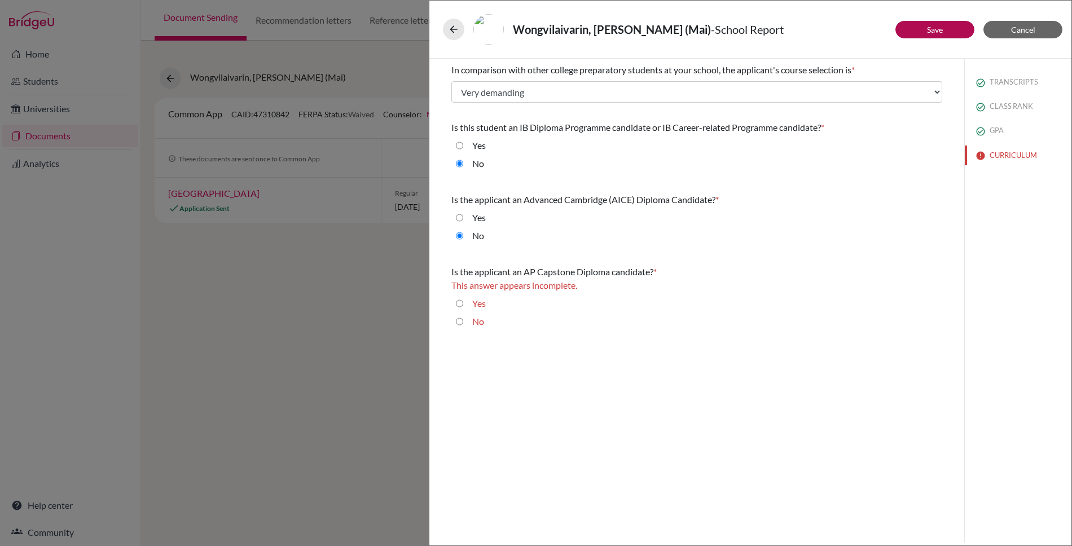
drag, startPoint x: 455, startPoint y: 320, endPoint x: 740, endPoint y: 328, distance: 285.0
click at [456, 320] on div "No" at bounding box center [696, 324] width 491 height 18
click at [460, 323] on input "No" at bounding box center [459, 322] width 7 height 14
radio input "true"
click at [935, 28] on link "Save" at bounding box center [935, 30] width 16 height 10
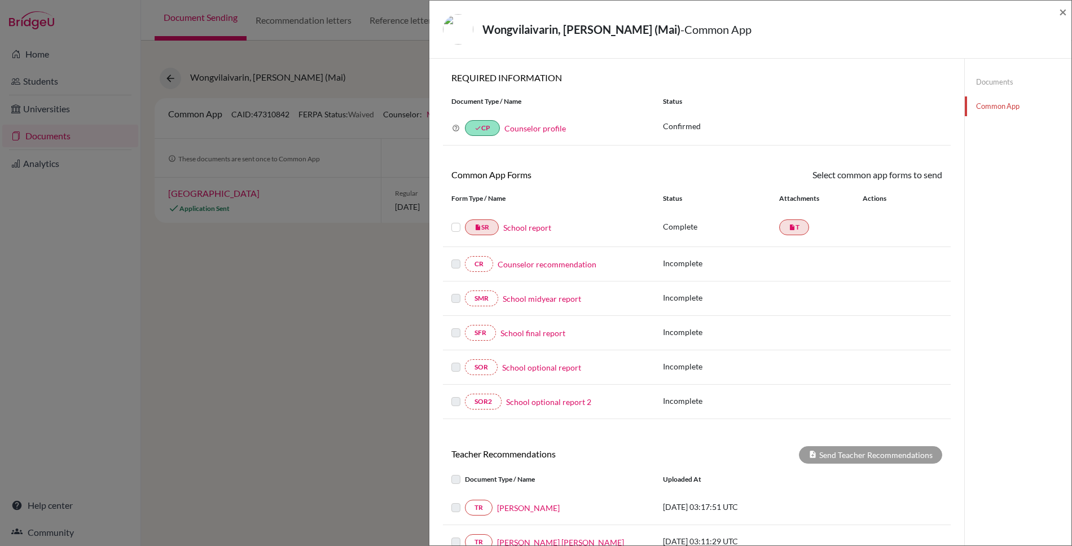
click at [454, 221] on label at bounding box center [455, 221] width 9 height 0
click at [0, 0] on input "checkbox" at bounding box center [0, 0] width 0 height 0
click at [916, 177] on link "Send" at bounding box center [918, 176] width 47 height 17
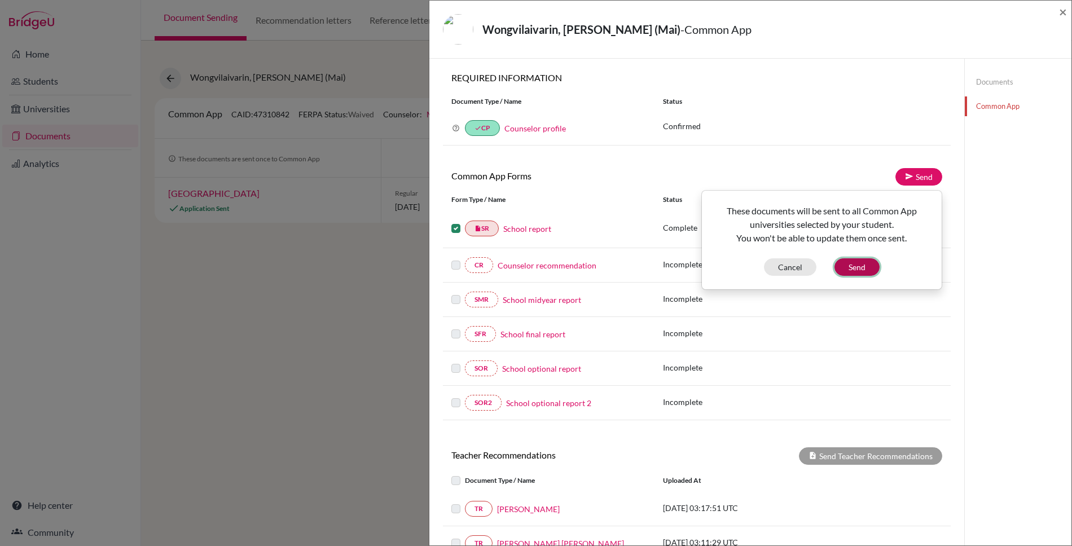
click at [851, 265] on button "Send" at bounding box center [856, 266] width 45 height 17
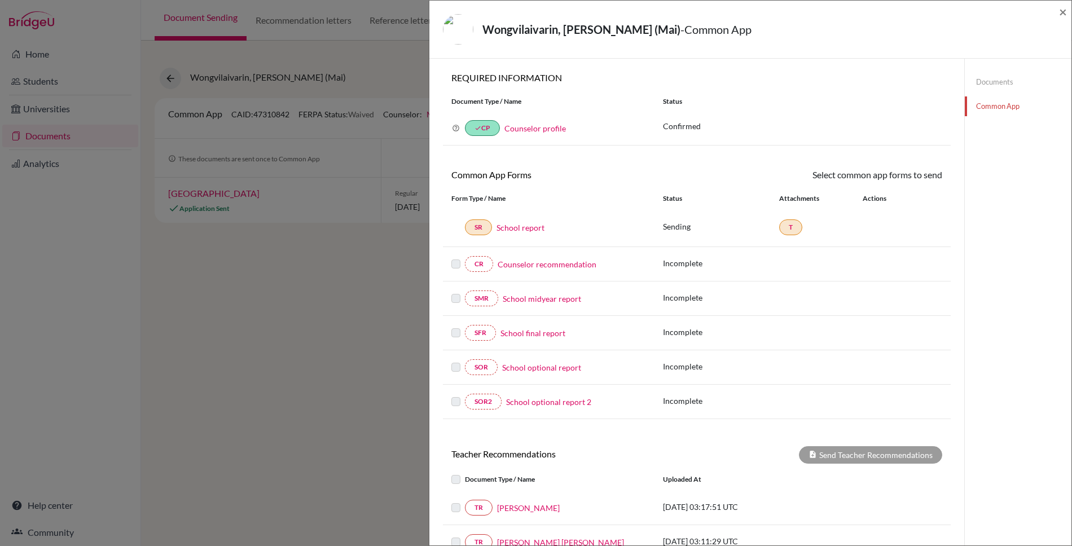
scroll to position [135, 0]
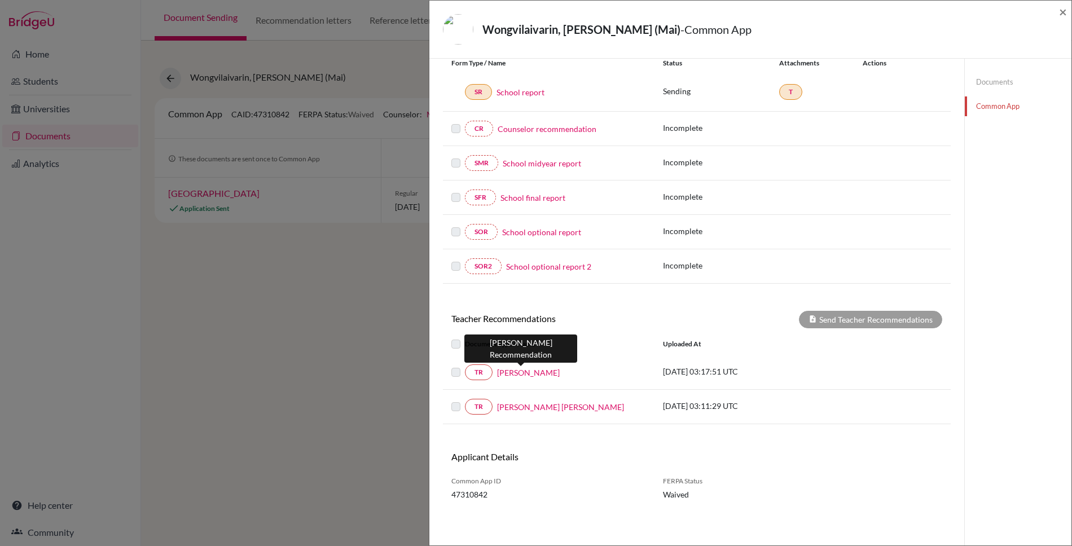
click at [510, 373] on link "[PERSON_NAME]" at bounding box center [528, 373] width 63 height 12
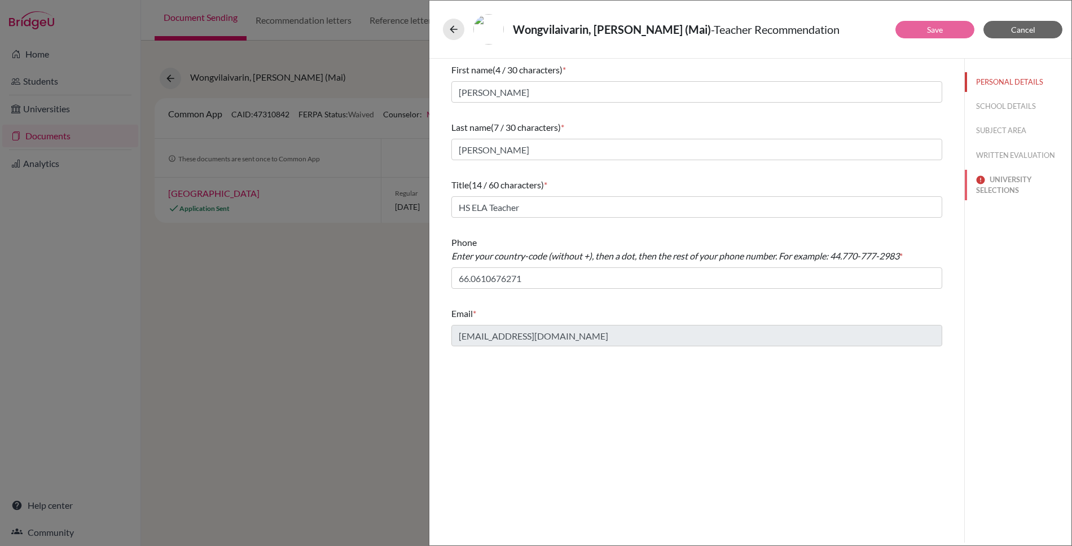
click at [1008, 181] on button "UNIVERSITY SELECTIONS" at bounding box center [1018, 185] width 107 height 30
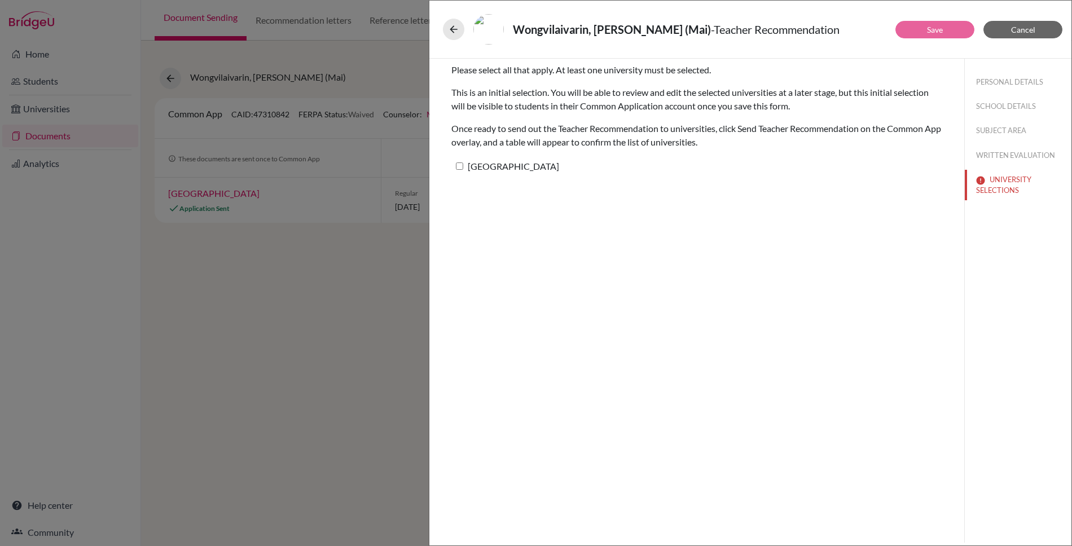
click at [459, 166] on input "[GEOGRAPHIC_DATA]" at bounding box center [459, 165] width 7 height 7
checkbox input "true"
click at [938, 29] on link "Save" at bounding box center [935, 30] width 16 height 10
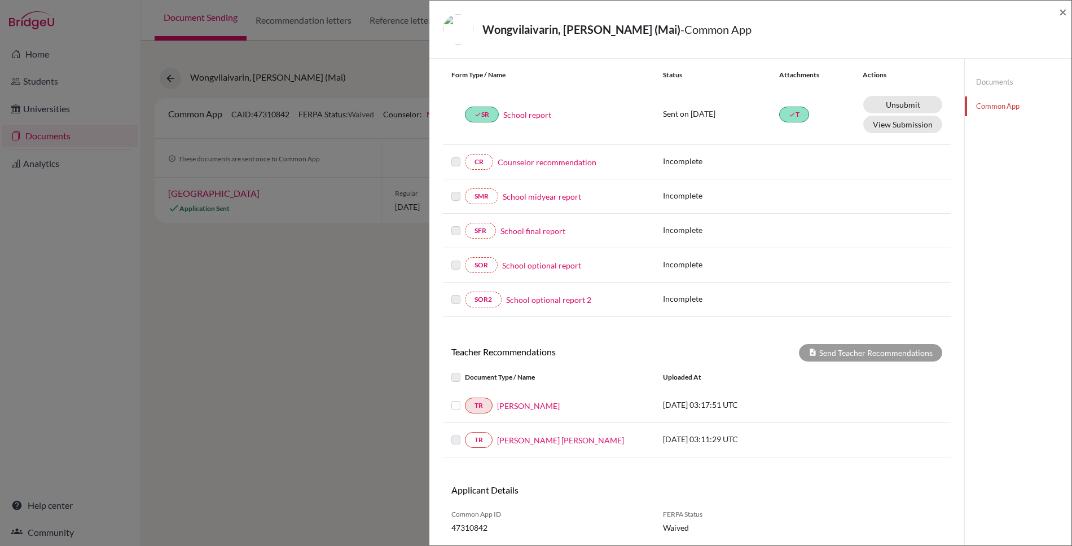
scroll to position [157, 0]
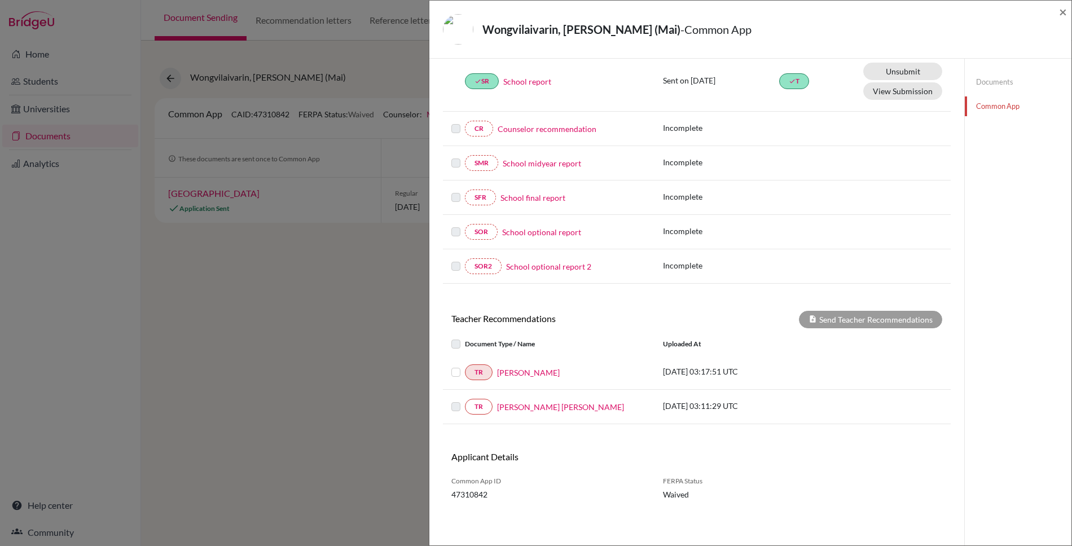
click at [465, 366] on label at bounding box center [465, 366] width 0 height 0
click at [0, 0] on input "checkbox" at bounding box center [0, 0] width 0 height 0
click at [836, 318] on button "Send Teacher Recommendations" at bounding box center [870, 319] width 143 height 17
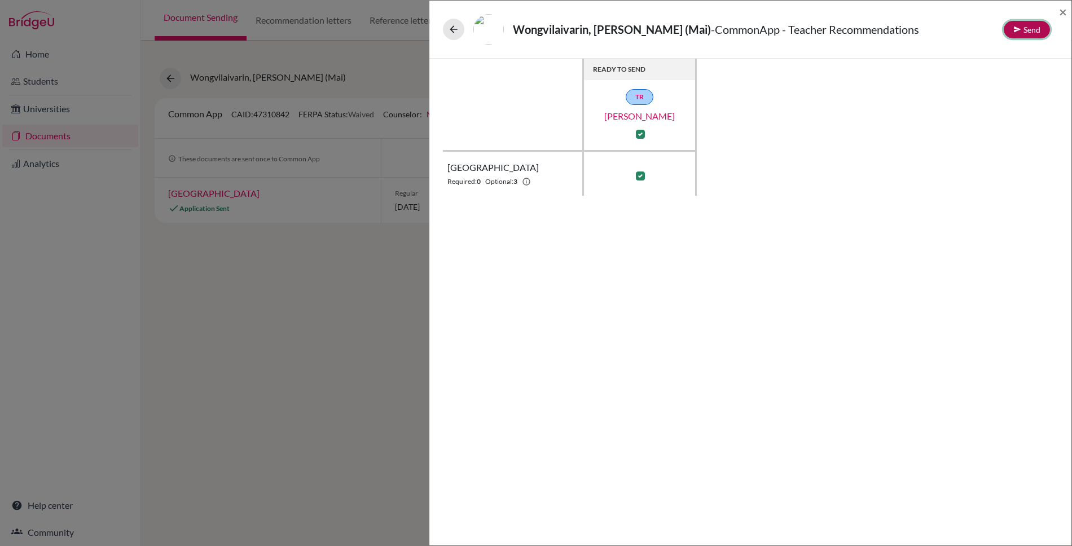
click at [1030, 28] on button "Send" at bounding box center [1027, 29] width 46 height 17
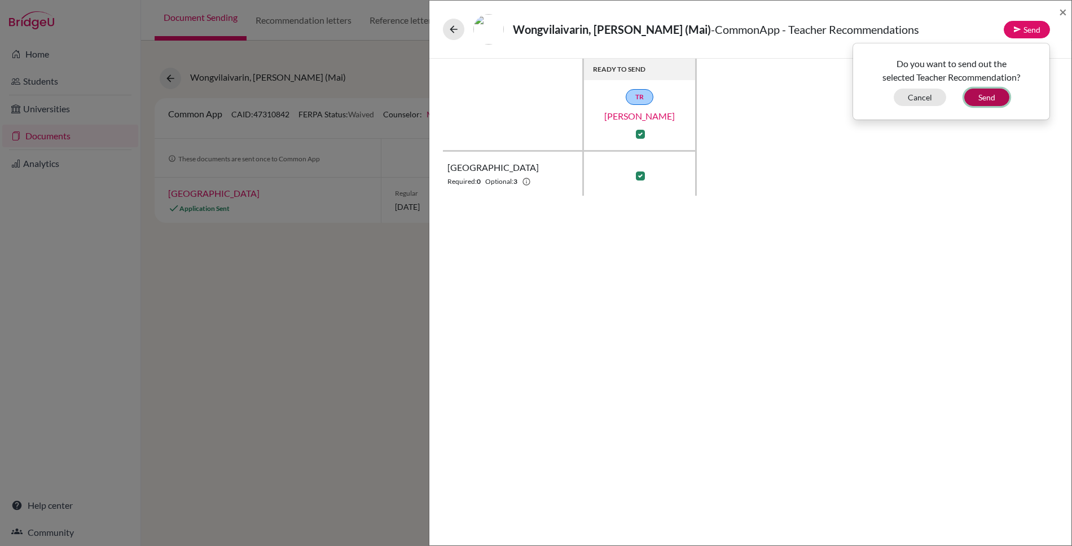
click at [981, 96] on button "Send" at bounding box center [986, 97] width 45 height 17
checkbox input "false"
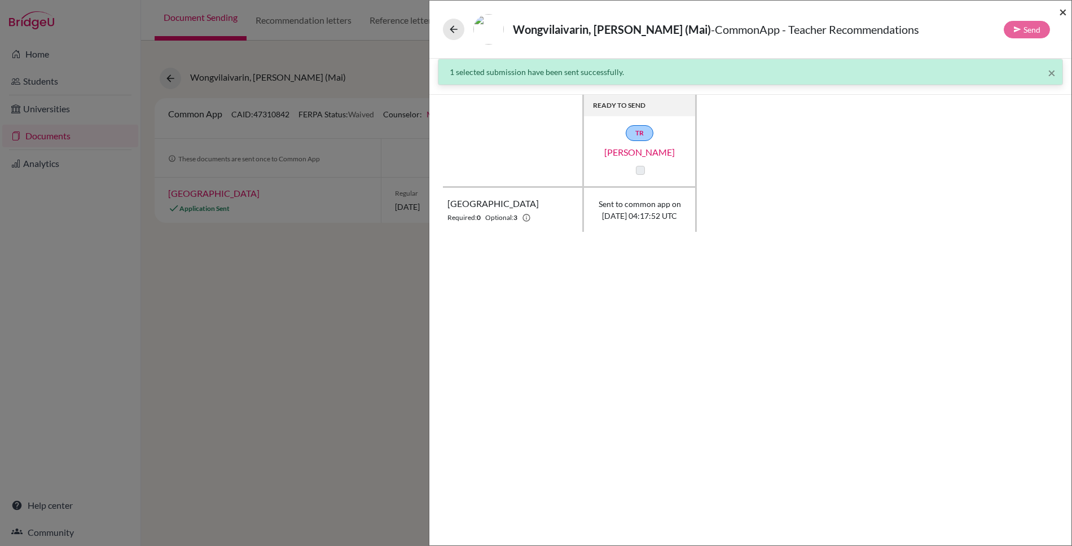
drag, startPoint x: 1062, startPoint y: 12, endPoint x: 1056, endPoint y: 23, distance: 12.1
click at [1062, 13] on span "×" at bounding box center [1063, 11] width 8 height 16
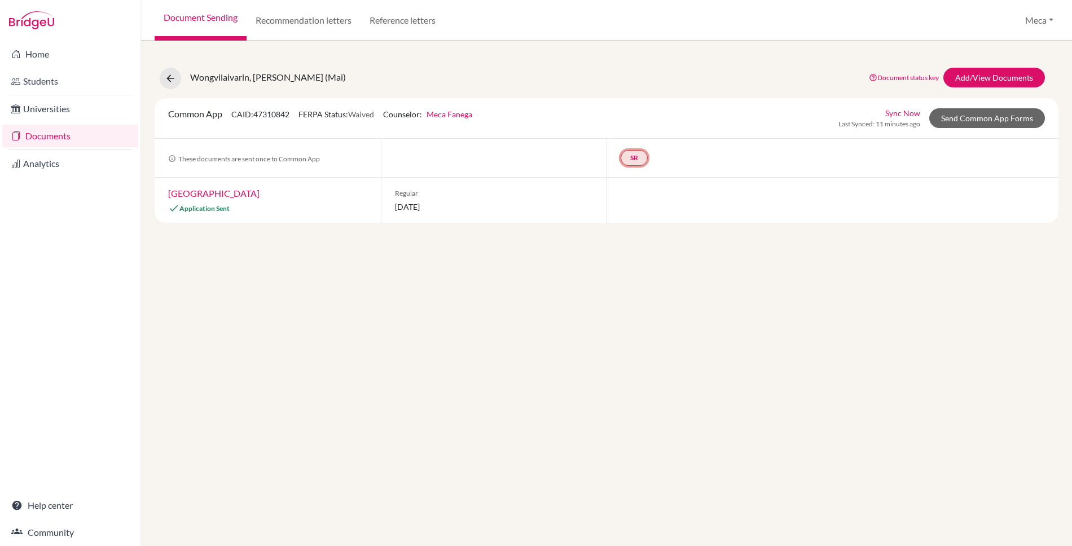
click at [632, 156] on link "SR" at bounding box center [634, 158] width 27 height 16
click at [763, 210] on div at bounding box center [833, 200] width 452 height 45
click at [978, 118] on link "Send Common App Forms" at bounding box center [987, 118] width 116 height 20
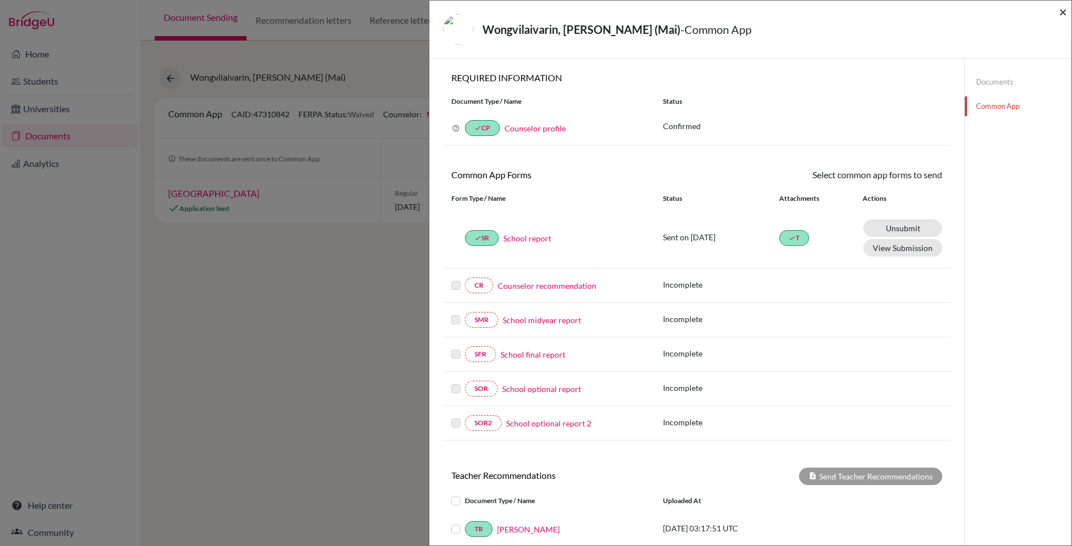
click at [1062, 12] on span "×" at bounding box center [1063, 11] width 8 height 16
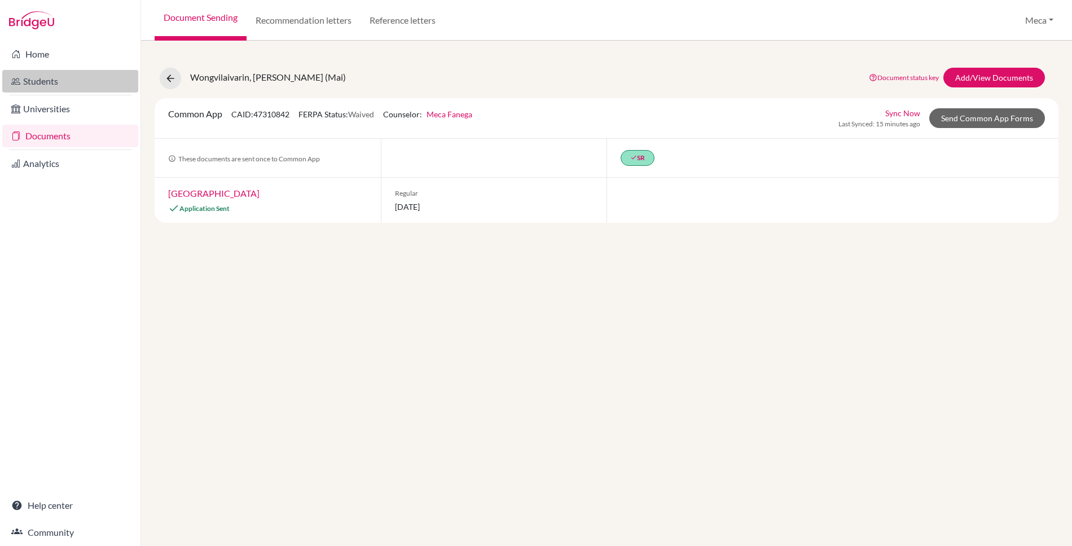
click at [36, 81] on link "Students" at bounding box center [70, 81] width 136 height 23
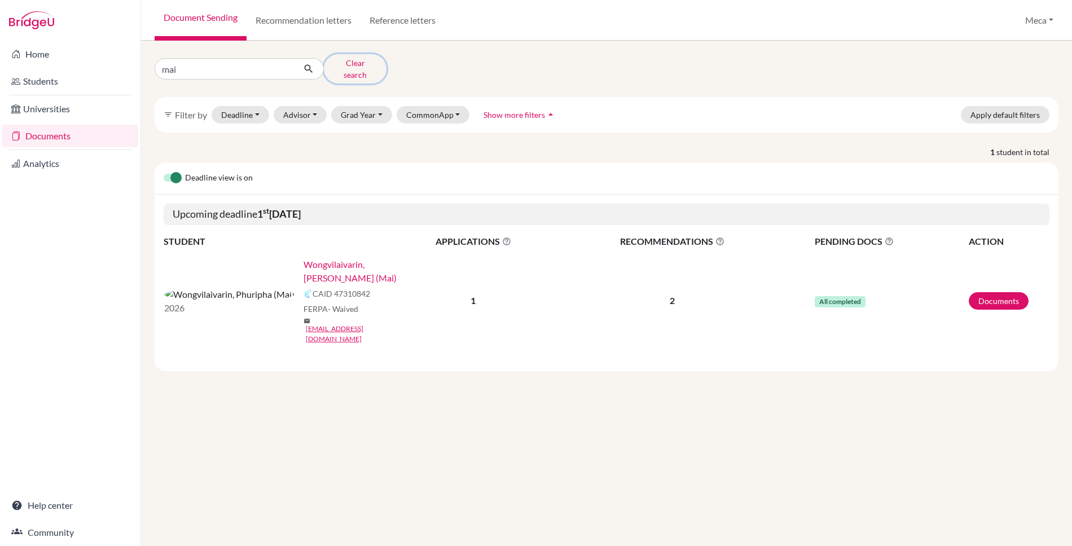
click at [338, 67] on button "Clear search" at bounding box center [355, 68] width 63 height 29
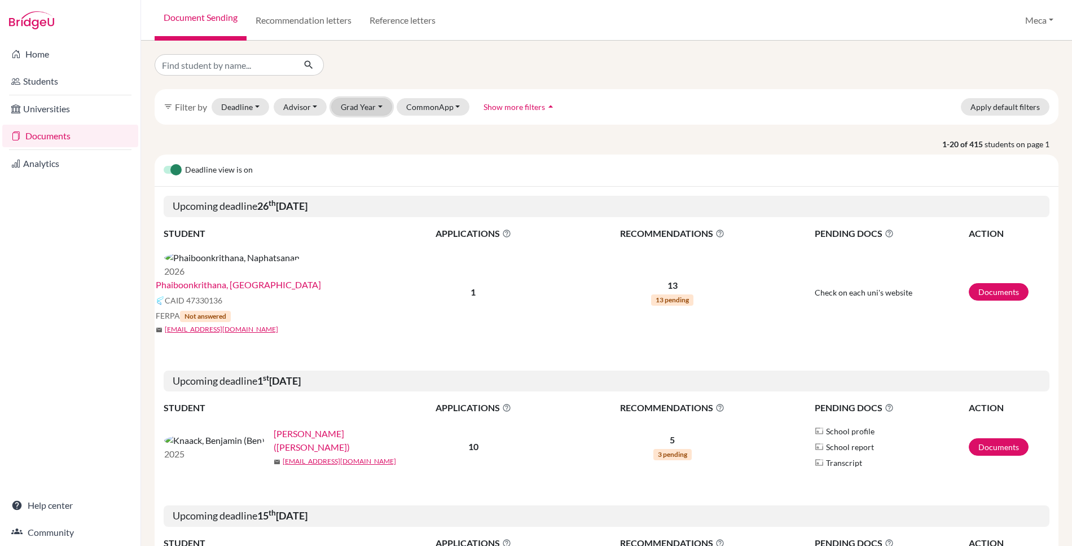
click at [355, 109] on button "Grad Year" at bounding box center [361, 106] width 61 height 17
click at [371, 204] on div "2026" at bounding box center [364, 203] width 39 height 14
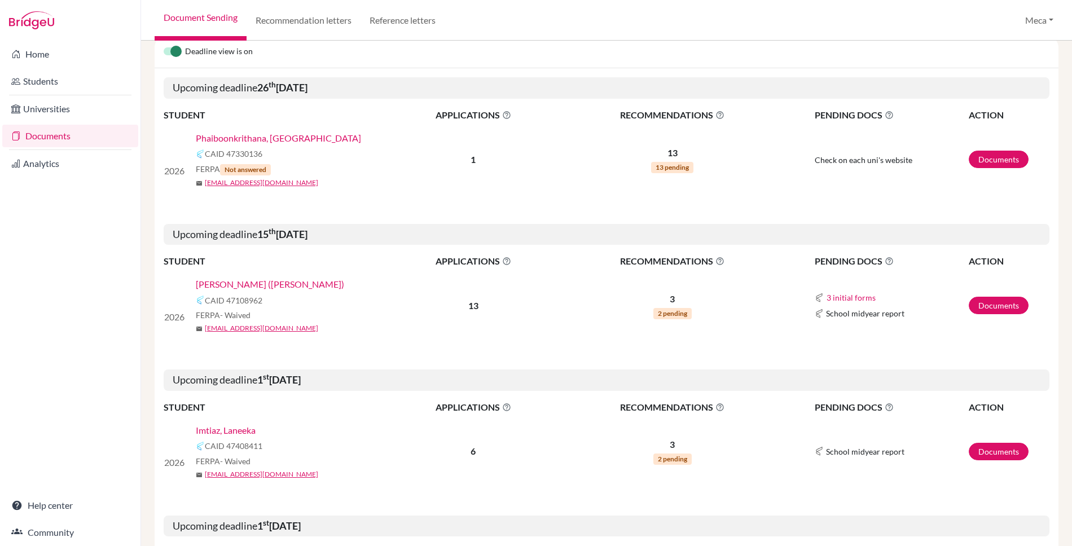
scroll to position [159, 0]
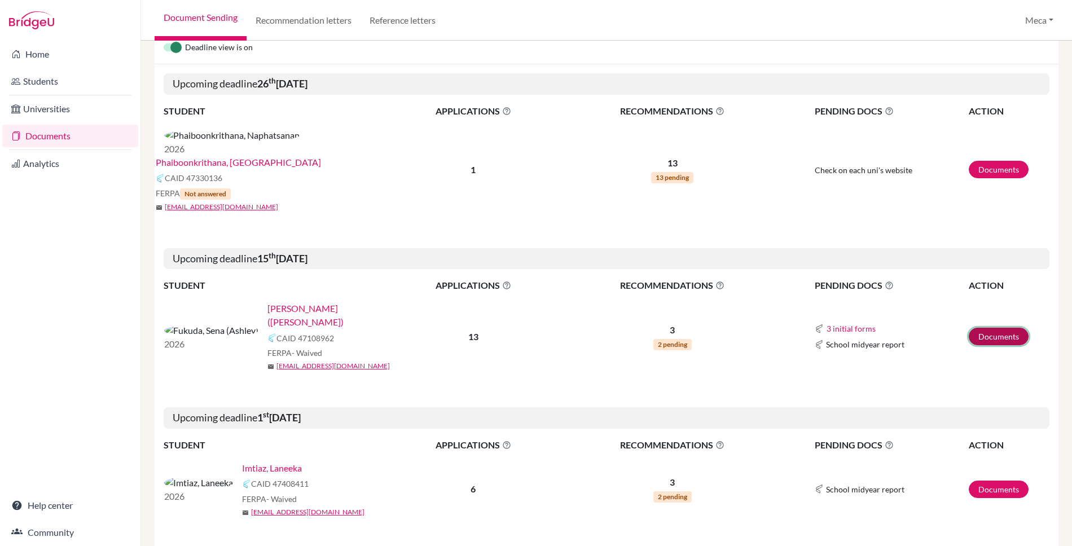
click at [1013, 328] on link "Documents" at bounding box center [999, 336] width 60 height 17
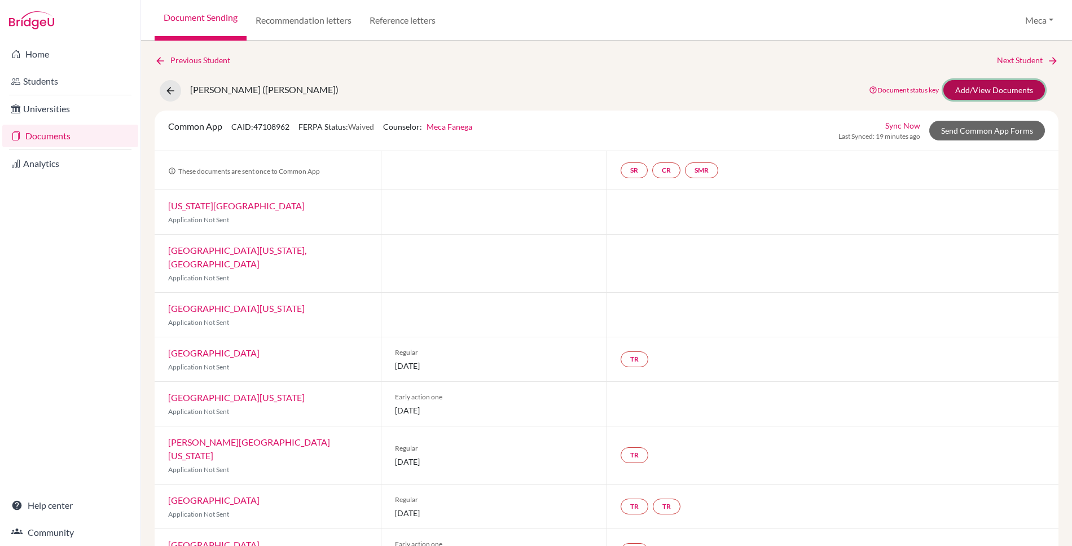
click at [1005, 93] on link "Add/View Documents" at bounding box center [994, 90] width 102 height 20
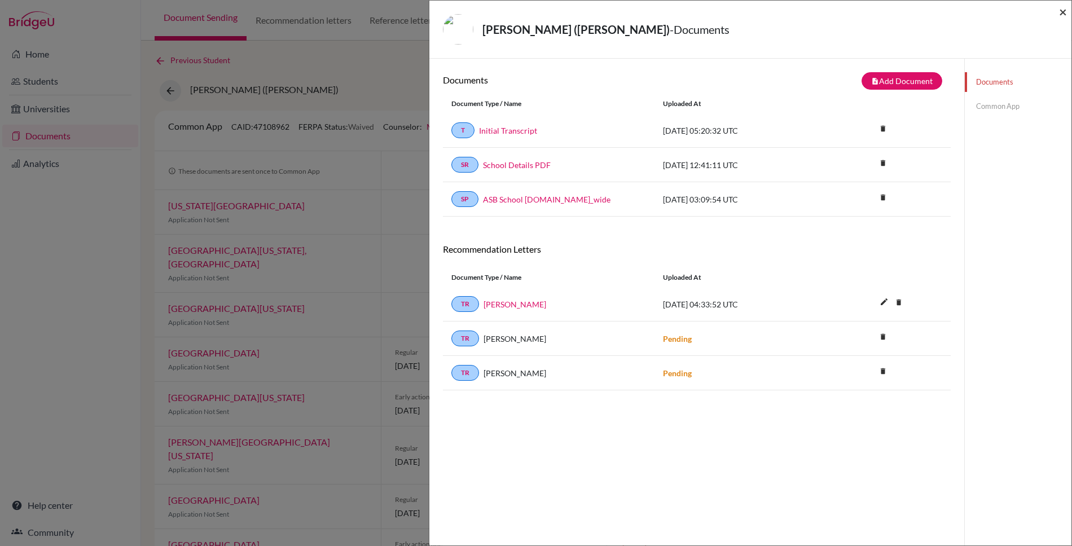
click at [1062, 13] on span "×" at bounding box center [1063, 11] width 8 height 16
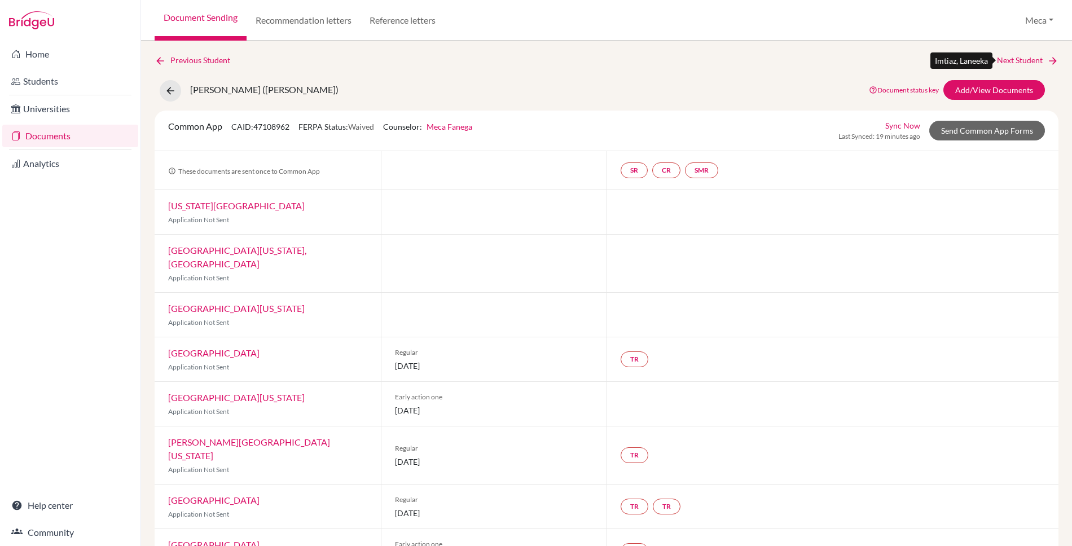
click at [1027, 60] on link "Next Student" at bounding box center [1027, 60] width 61 height 12
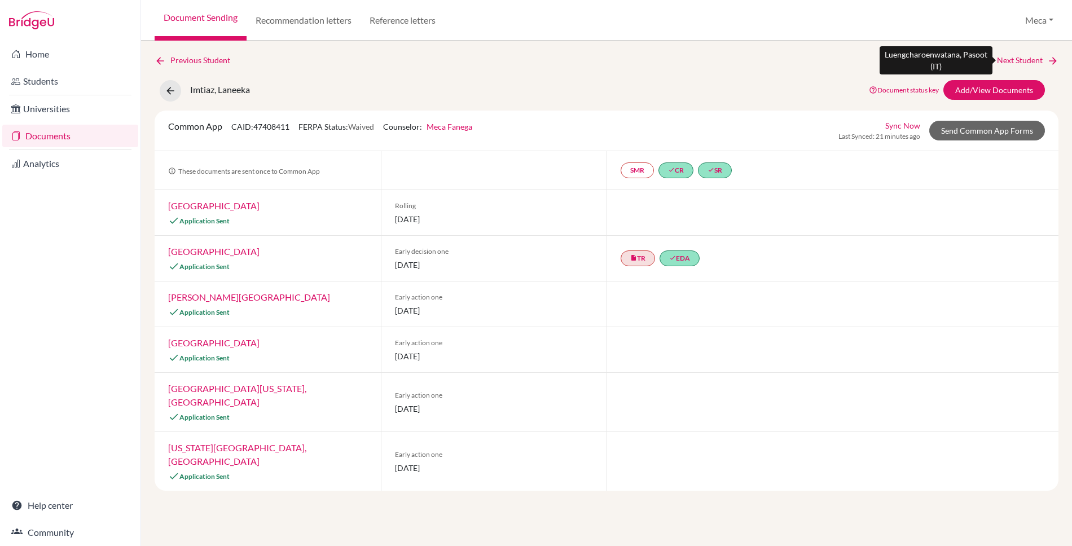
click at [1025, 58] on link "Next Student" at bounding box center [1027, 60] width 61 height 12
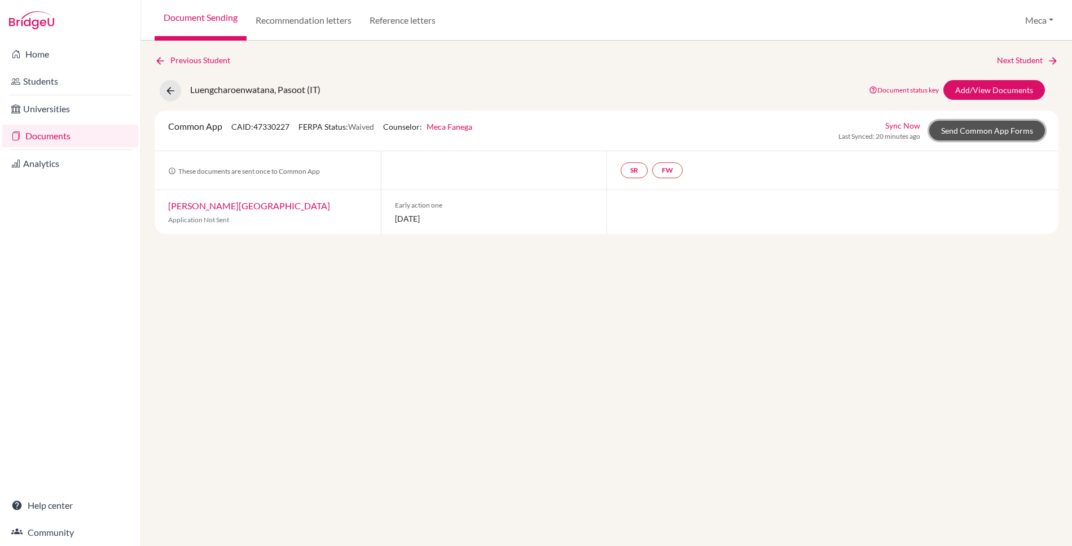
click at [973, 130] on link "Send Common App Forms" at bounding box center [987, 131] width 116 height 20
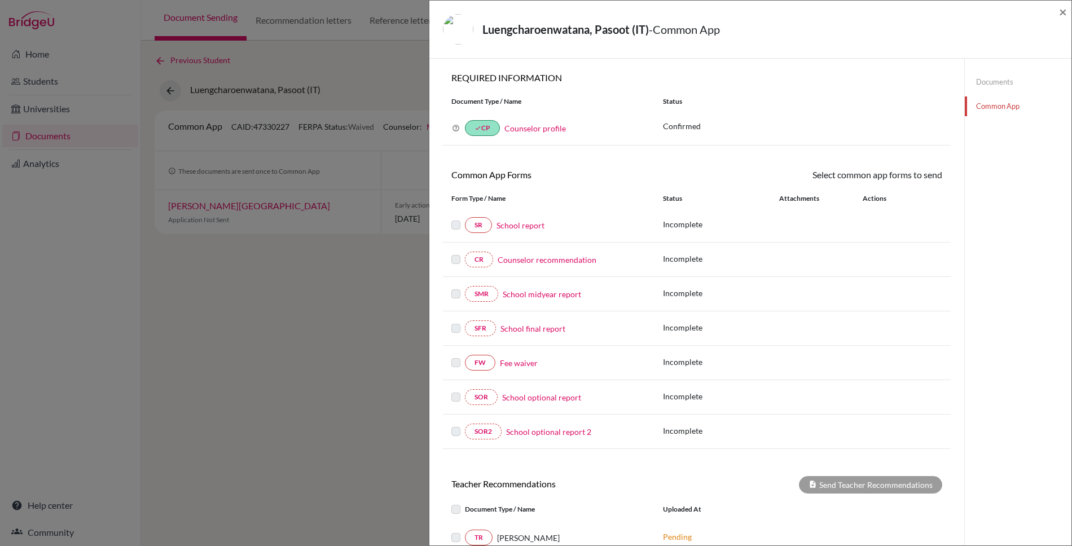
click at [1067, 11] on div "Luengcharoenwatana, Pasoot (IT) - Common App ×" at bounding box center [750, 30] width 642 height 58
click at [1062, 12] on span "×" at bounding box center [1063, 11] width 8 height 16
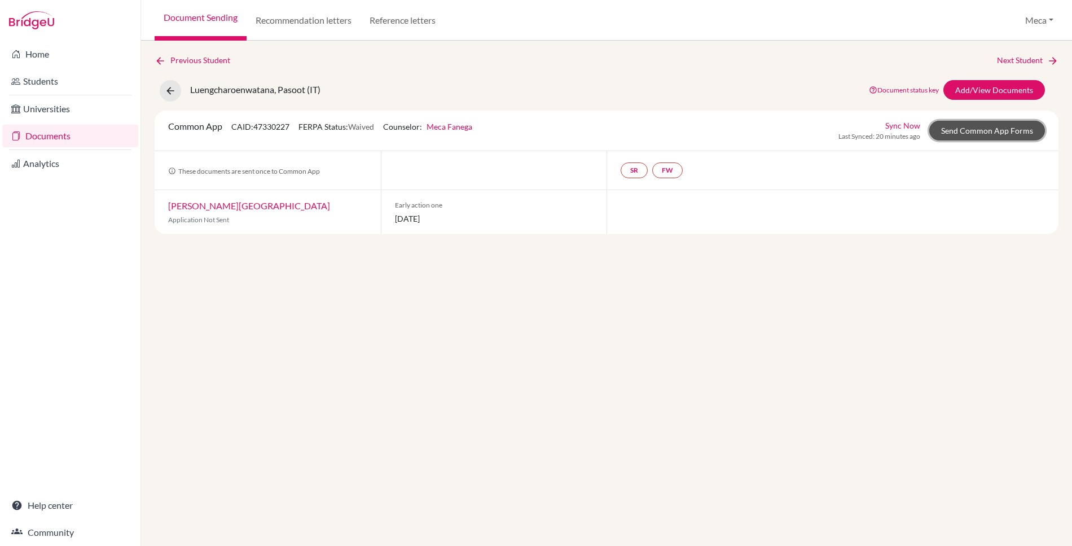
click at [999, 133] on link "Send Common App Forms" at bounding box center [987, 131] width 116 height 20
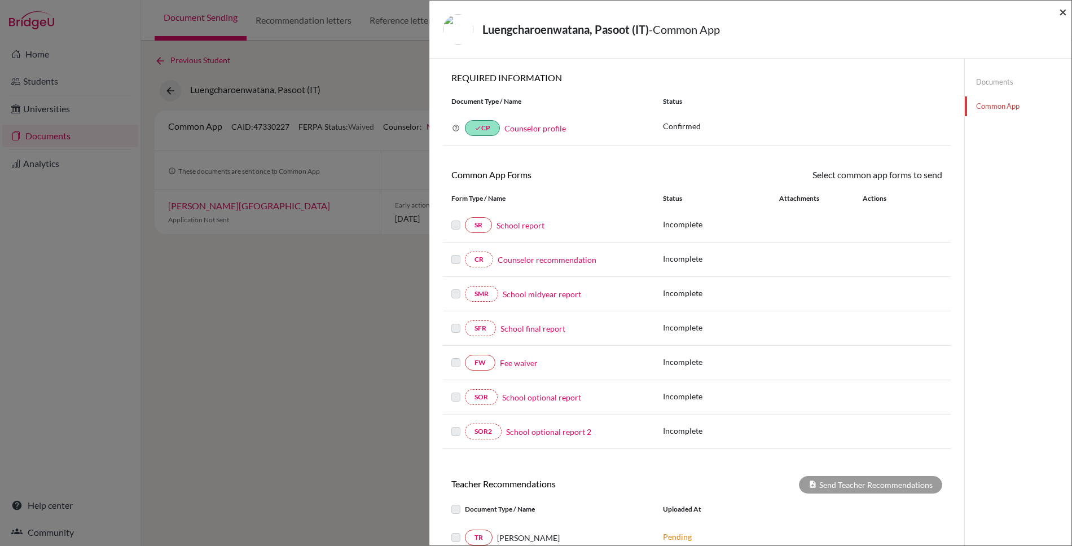
click at [1063, 15] on span "×" at bounding box center [1063, 11] width 8 height 16
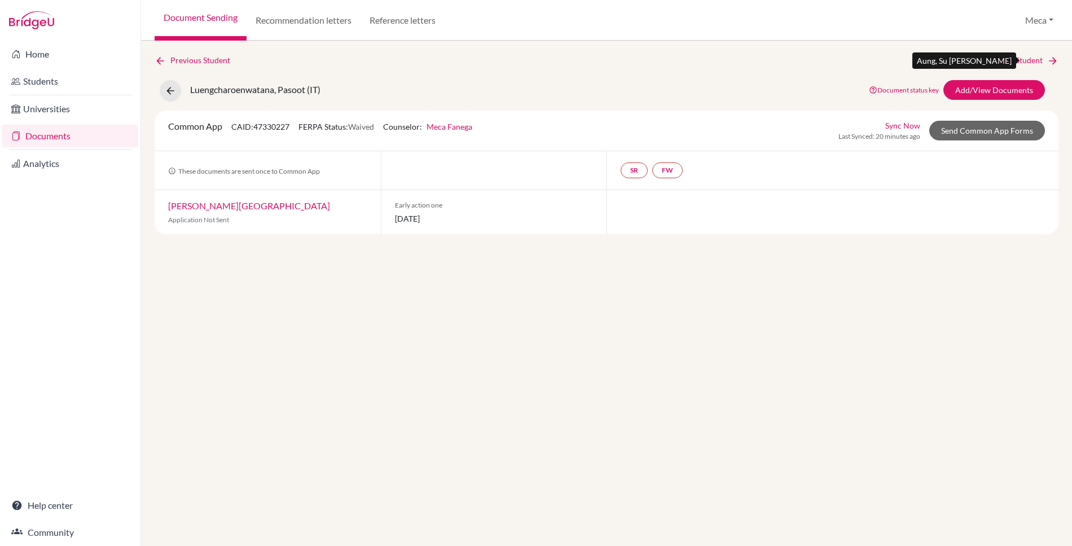
click at [1033, 61] on link "Next Student" at bounding box center [1027, 60] width 61 height 12
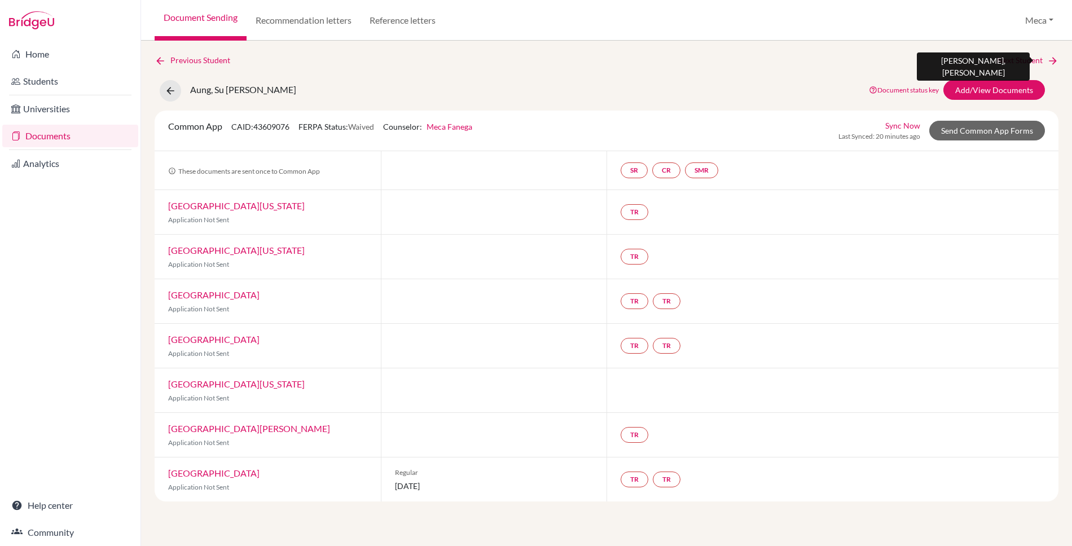
click at [1033, 61] on link "Next Student" at bounding box center [1027, 60] width 61 height 12
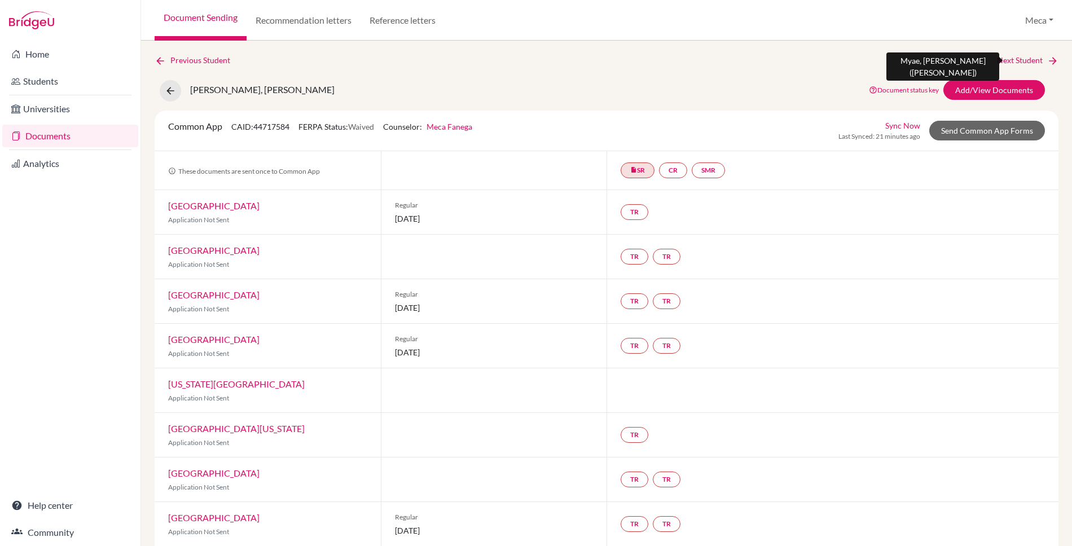
click at [1023, 61] on link "Next Student" at bounding box center [1027, 60] width 61 height 12
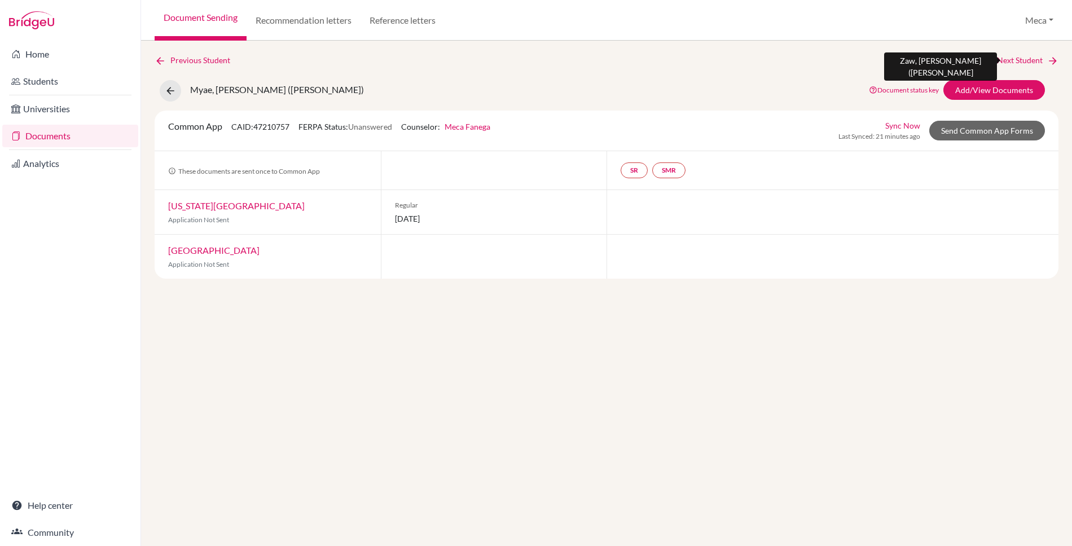
click at [1023, 61] on link "Next Student" at bounding box center [1027, 60] width 61 height 12
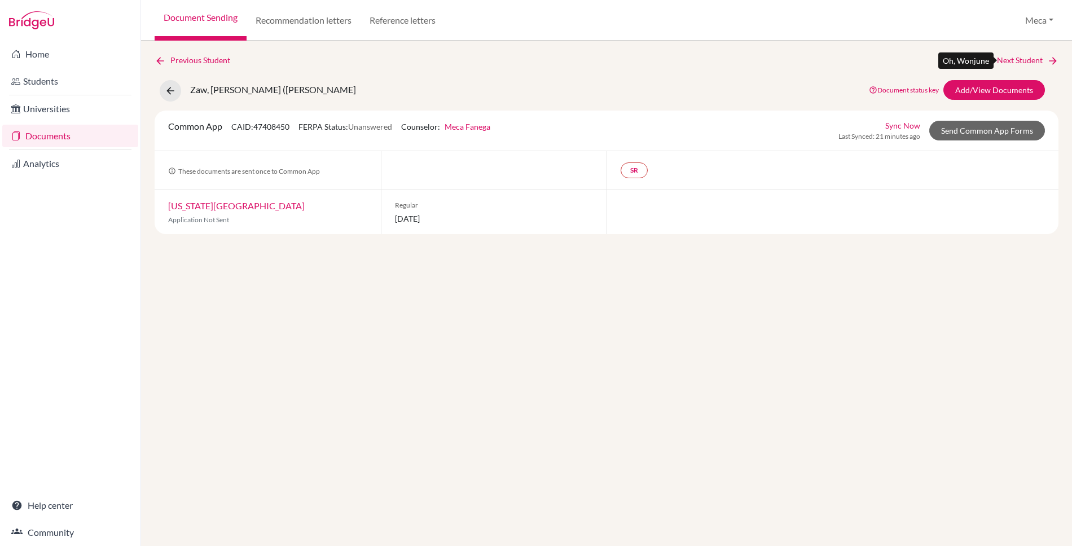
click at [1023, 61] on link "Next Student" at bounding box center [1027, 60] width 61 height 12
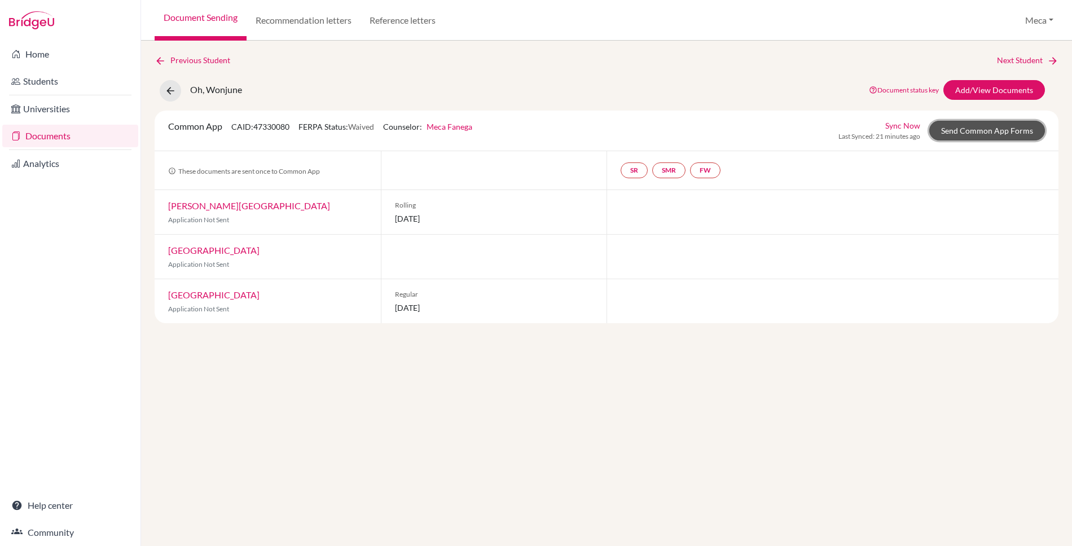
click at [1012, 130] on link "Send Common App Forms" at bounding box center [987, 131] width 116 height 20
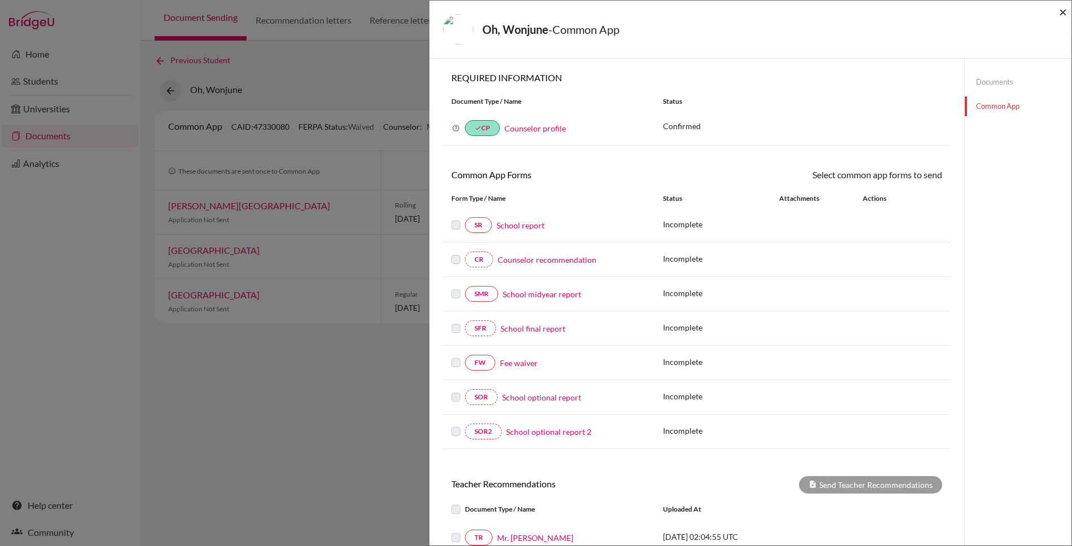
click at [1062, 12] on span "×" at bounding box center [1063, 11] width 8 height 16
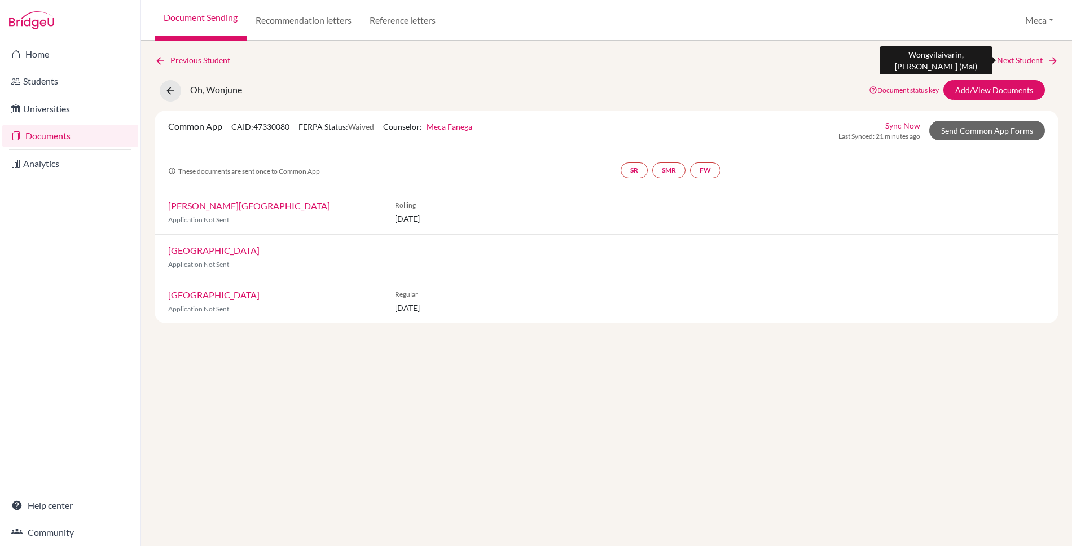
click at [1027, 58] on link "Next Student" at bounding box center [1027, 60] width 61 height 12
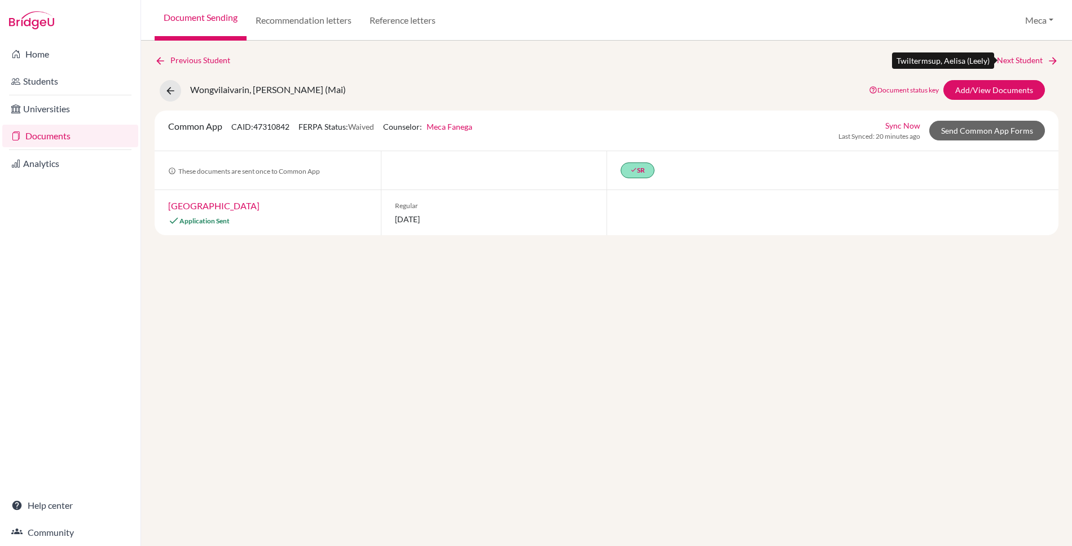
click at [1027, 58] on link "Next Student" at bounding box center [1027, 60] width 61 height 12
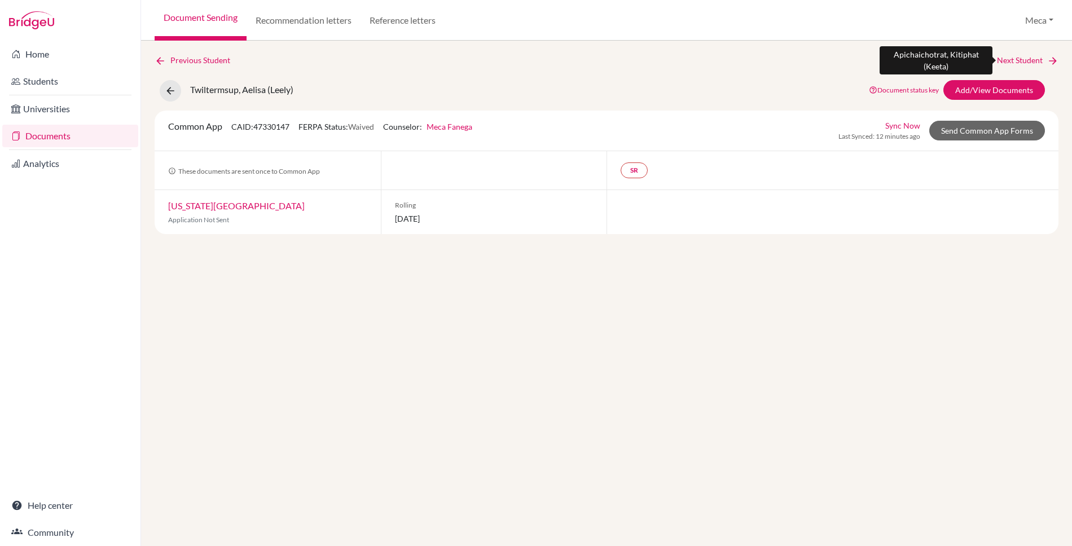
click at [1027, 58] on link "Next Student" at bounding box center [1027, 60] width 61 height 12
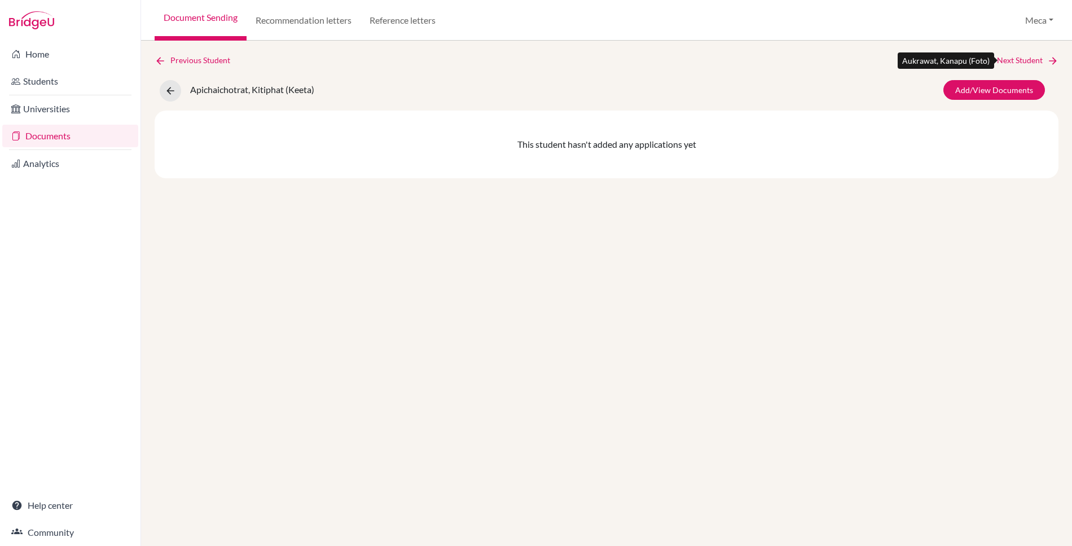
click at [1027, 58] on link "Next Student" at bounding box center [1027, 60] width 61 height 12
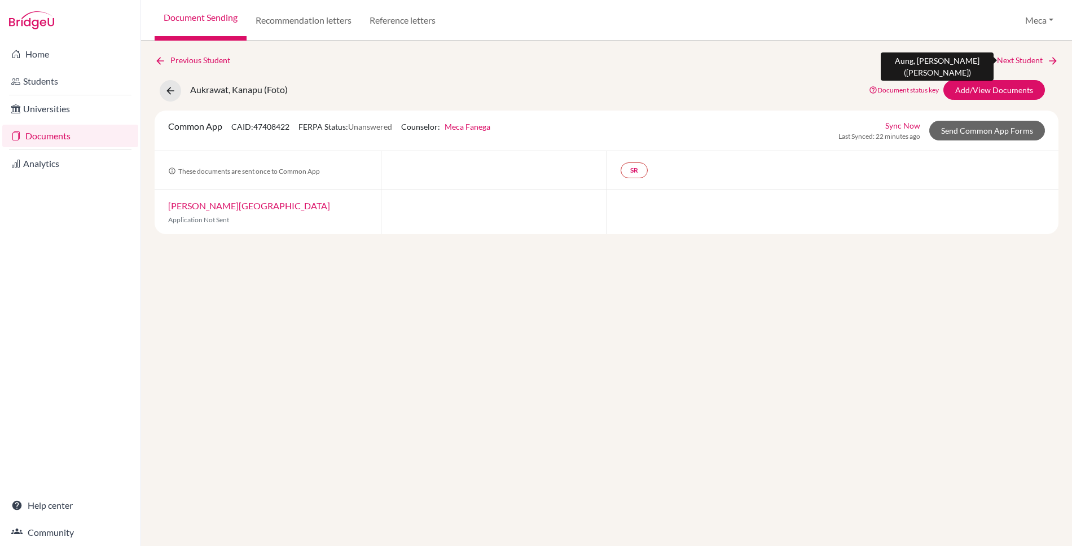
click at [1027, 58] on link "Next Student" at bounding box center [1027, 60] width 61 height 12
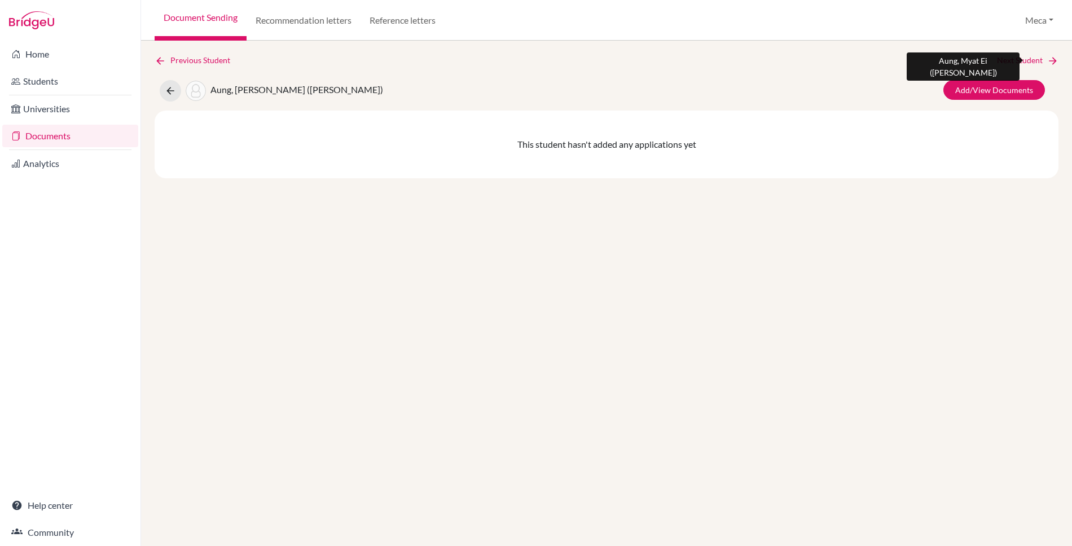
click at [1027, 58] on link "Next Student" at bounding box center [1027, 60] width 61 height 12
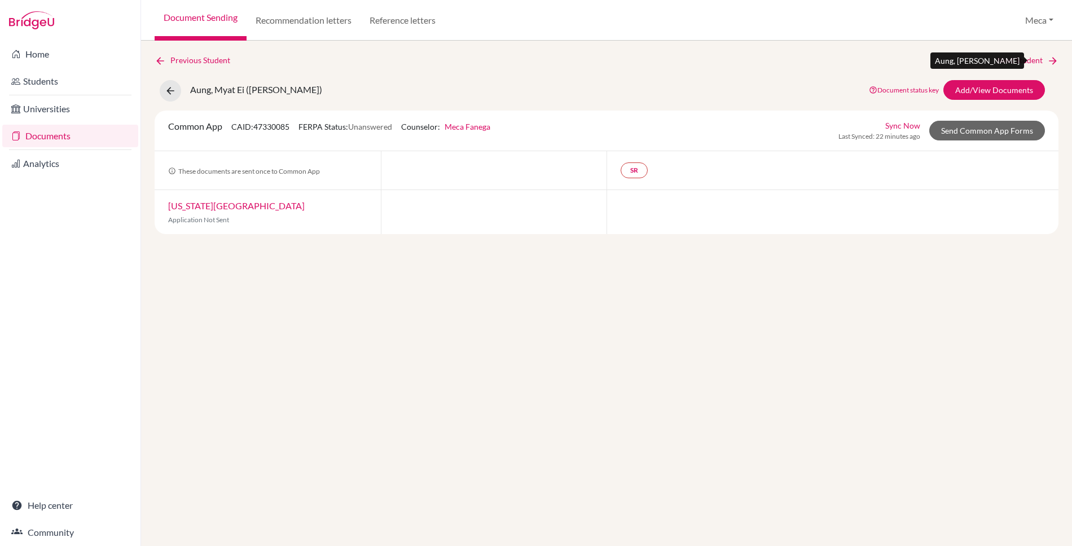
click at [1027, 58] on link "Next Student" at bounding box center [1027, 60] width 61 height 12
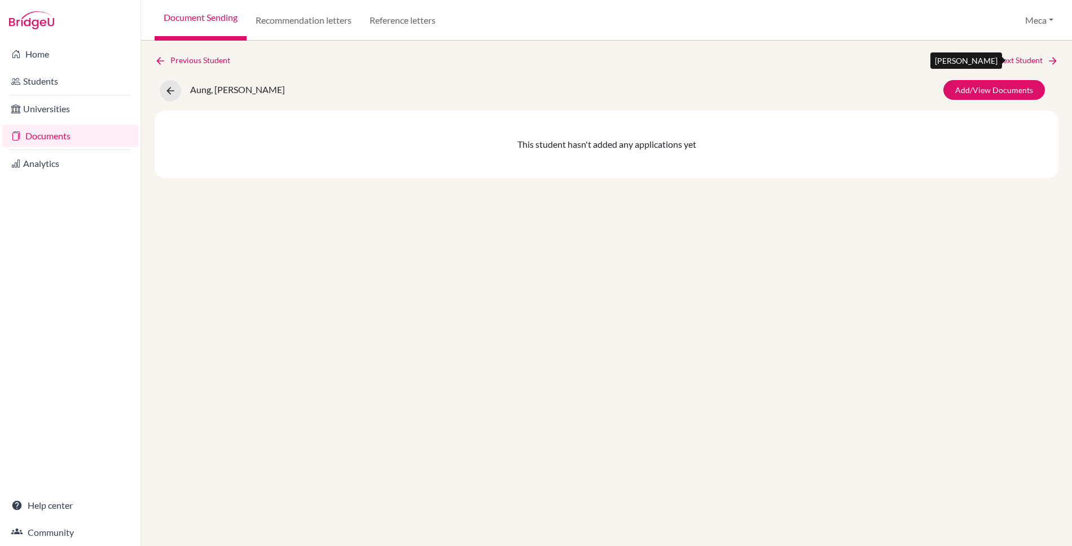
click at [1027, 58] on link "Next Student" at bounding box center [1027, 60] width 61 height 12
